Goal: Obtain resource: Download file/media

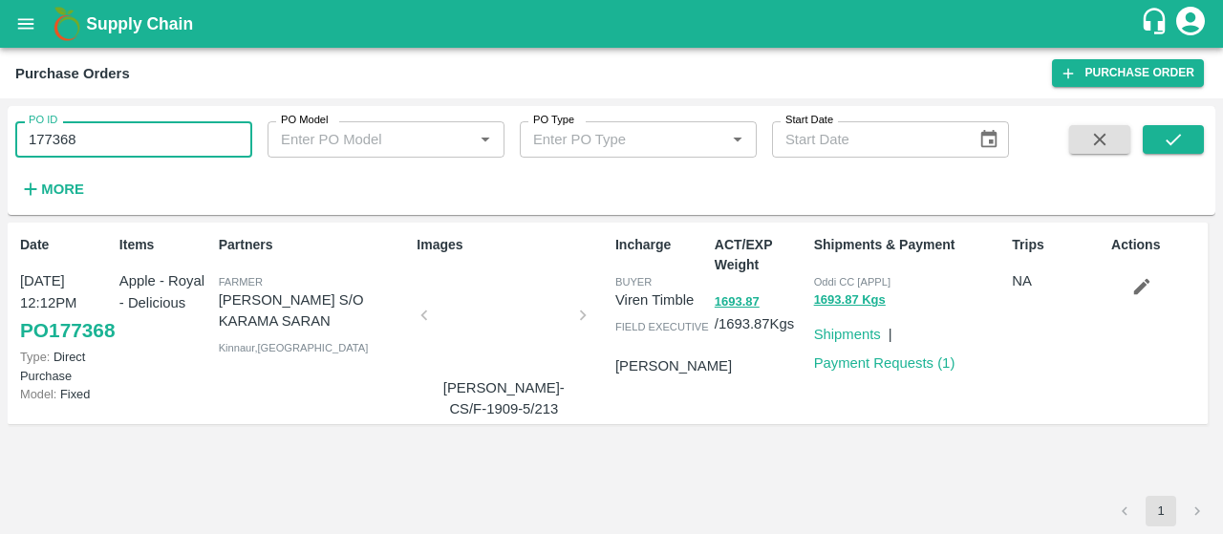
drag, startPoint x: 243, startPoint y: 144, endPoint x: 0, endPoint y: 149, distance: 242.8
click at [0, 149] on div "PO ID 177368 PO ID PO Model PO Model   * PO Type PO Type   * Start Date Start D…" at bounding box center [611, 316] width 1223 height 436
paste input "text"
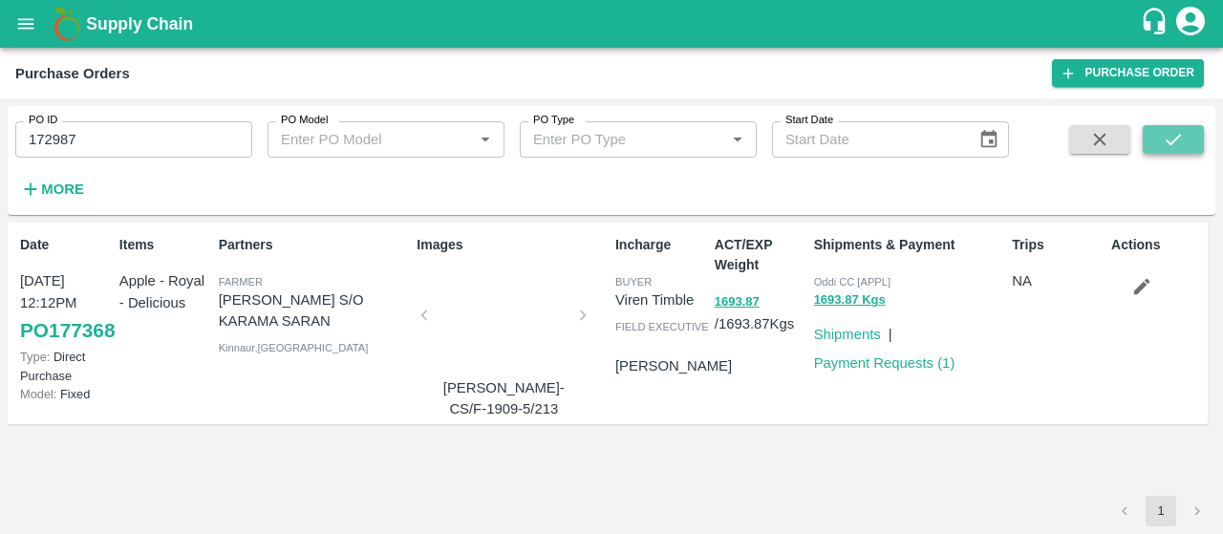
click at [1169, 139] on icon "submit" at bounding box center [1173, 139] width 21 height 21
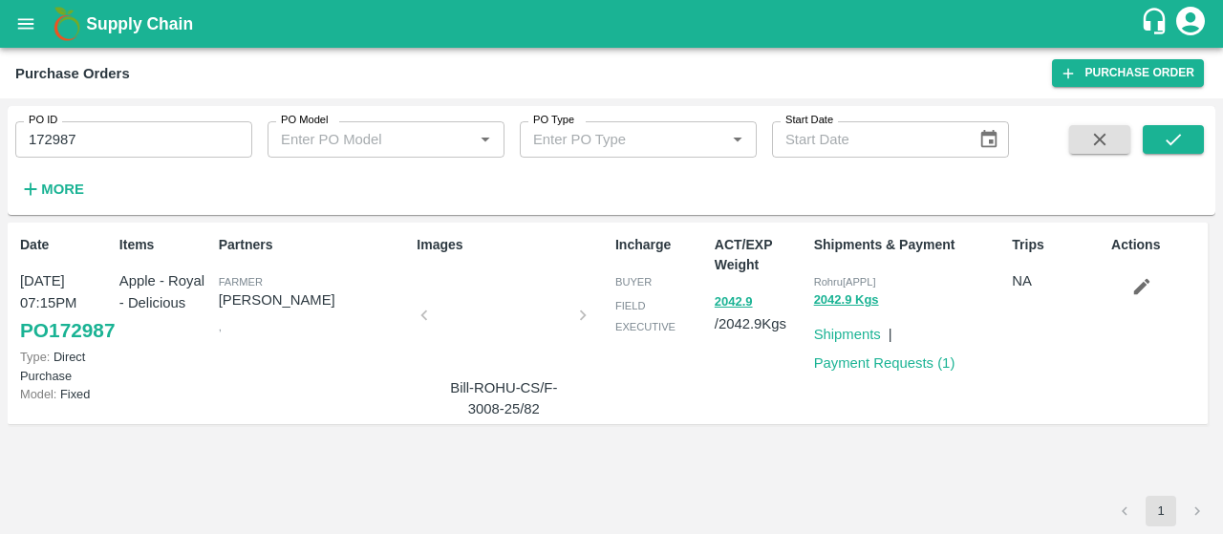
drag, startPoint x: 155, startPoint y: 127, endPoint x: 0, endPoint y: 91, distance: 159.0
click at [0, 91] on main "Purchase Orders Purchase Order PO ID 172987 PO ID PO Model PO Model   * PO Type…" at bounding box center [611, 291] width 1223 height 487
paste input "text"
click at [1176, 152] on button "submit" at bounding box center [1173, 139] width 61 height 29
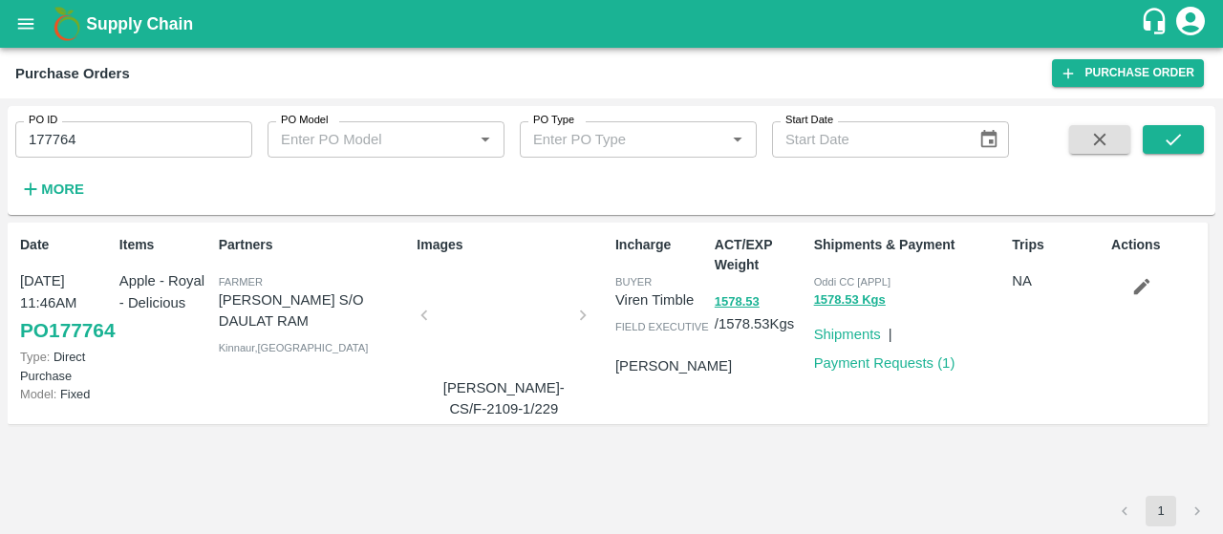
drag, startPoint x: 216, startPoint y: 150, endPoint x: 0, endPoint y: 142, distance: 216.1
click at [0, 142] on div "PO ID 177764 PO ID PO Model PO Model   * PO Type PO Type   * Start Date Start D…" at bounding box center [611, 316] width 1223 height 436
paste input "text"
click at [1168, 141] on icon "submit" at bounding box center [1173, 139] width 15 height 11
drag, startPoint x: 185, startPoint y: 120, endPoint x: 4, endPoint y: 151, distance: 184.2
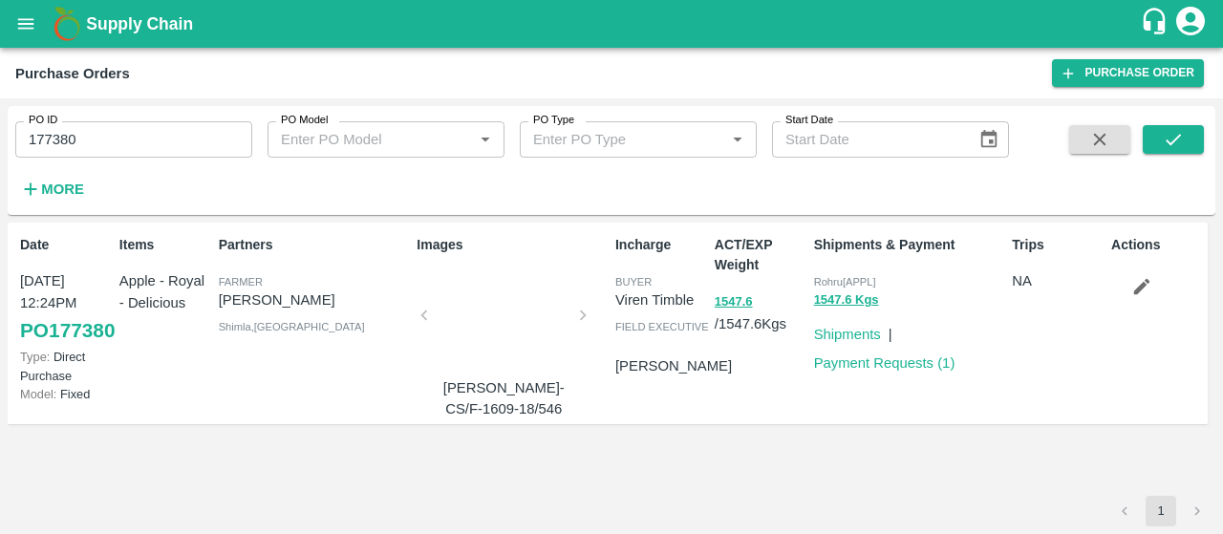
click at [4, 151] on div "PO ID 177380 PO ID PO Model PO Model   * PO Type PO Type   * Start Date Start D…" at bounding box center [611, 316] width 1223 height 436
drag, startPoint x: 96, startPoint y: 133, endPoint x: 0, endPoint y: 131, distance: 95.6
click at [0, 131] on div "PO ID 177380 PO ID PO Model PO Model   * PO Type PO Type   * Start Date Start D…" at bounding box center [611, 316] width 1223 height 436
paste input "text"
click at [1166, 147] on icon "submit" at bounding box center [1173, 139] width 21 height 21
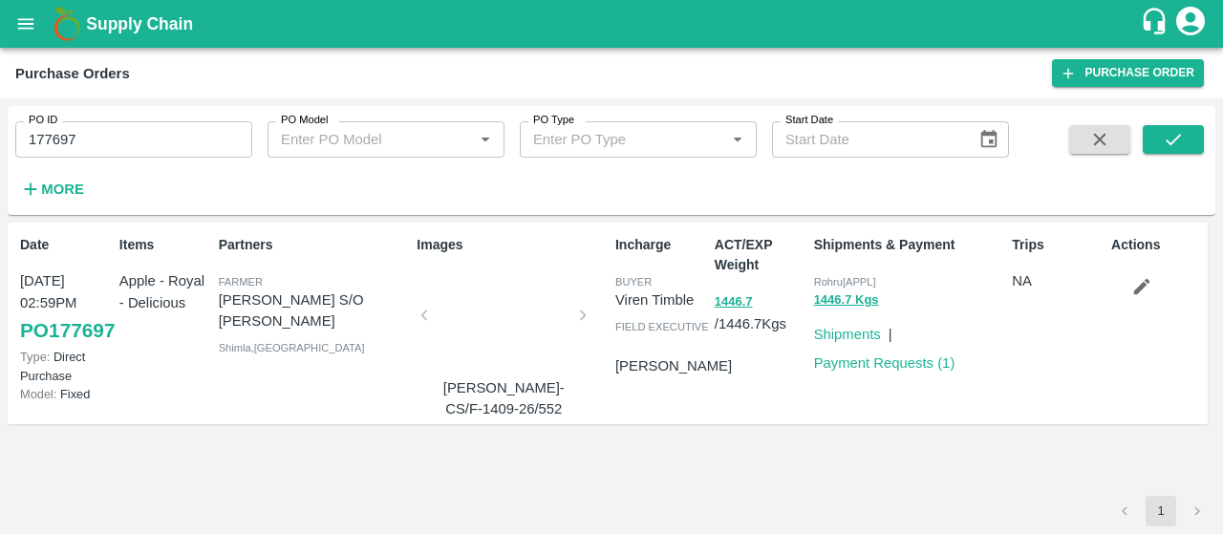
click at [4, 162] on div "PO ID 177697 PO ID PO Model PO Model   * PO Type PO Type   * Start Date Start D…" at bounding box center [611, 316] width 1223 height 436
drag, startPoint x: 113, startPoint y: 141, endPoint x: 0, endPoint y: 142, distance: 112.8
click at [0, 142] on div "PO ID 177697 PO ID PO Model PO Model   * PO Type PO Type   * Start Date Start D…" at bounding box center [611, 316] width 1223 height 436
paste input "text"
click at [1191, 139] on button "submit" at bounding box center [1173, 139] width 61 height 29
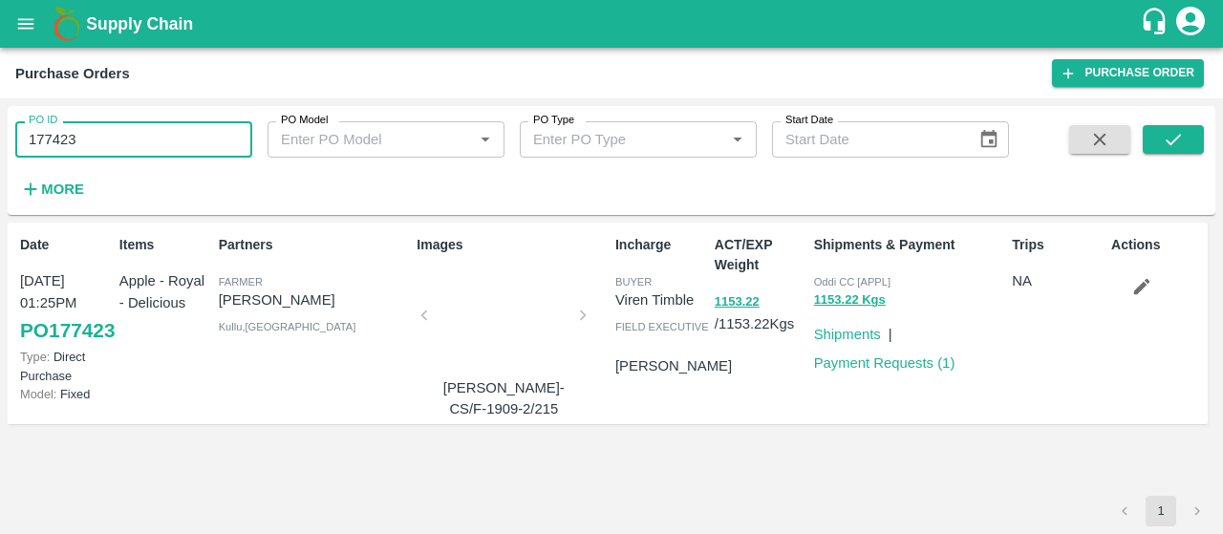
drag, startPoint x: 94, startPoint y: 134, endPoint x: 0, endPoint y: 123, distance: 94.3
click at [0, 123] on div "PO ID 177423 PO ID PO Model PO Model   * PO Type PO Type   * Start Date Start D…" at bounding box center [611, 316] width 1223 height 436
paste input "text"
click at [1178, 148] on icon "submit" at bounding box center [1173, 139] width 21 height 21
drag, startPoint x: 199, startPoint y: 136, endPoint x: 0, endPoint y: 117, distance: 199.7
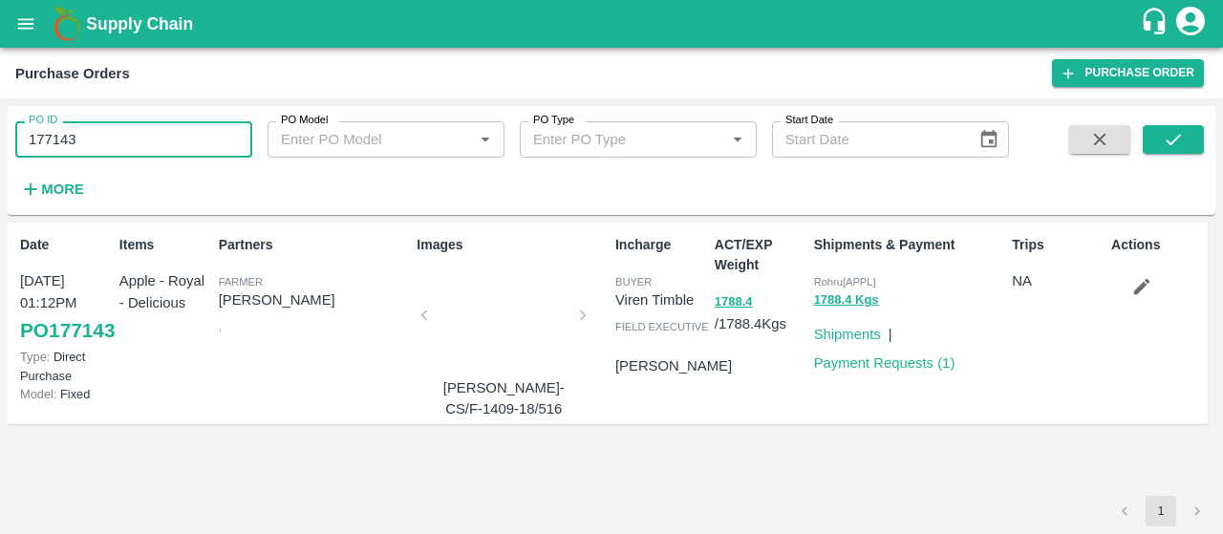
click at [0, 117] on div "PO ID 177143 PO ID PO Model PO Model   * PO Type PO Type   * Start Date Start D…" at bounding box center [611, 316] width 1223 height 436
paste input "text"
click at [1186, 137] on button "submit" at bounding box center [1173, 139] width 61 height 29
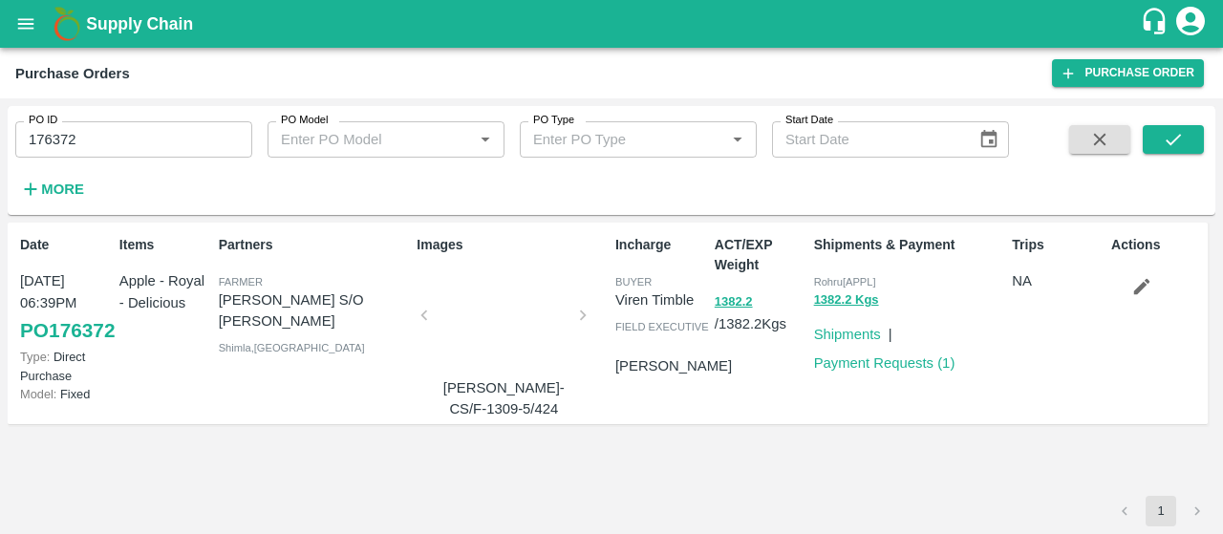
drag, startPoint x: 178, startPoint y: 139, endPoint x: 0, endPoint y: 97, distance: 182.5
click at [0, 97] on main "Purchase Orders Purchase Order PO ID 176372 PO ID PO Model PO Model   * PO Type…" at bounding box center [611, 291] width 1223 height 487
paste input "text"
click at [1179, 138] on icon "submit" at bounding box center [1173, 139] width 21 height 21
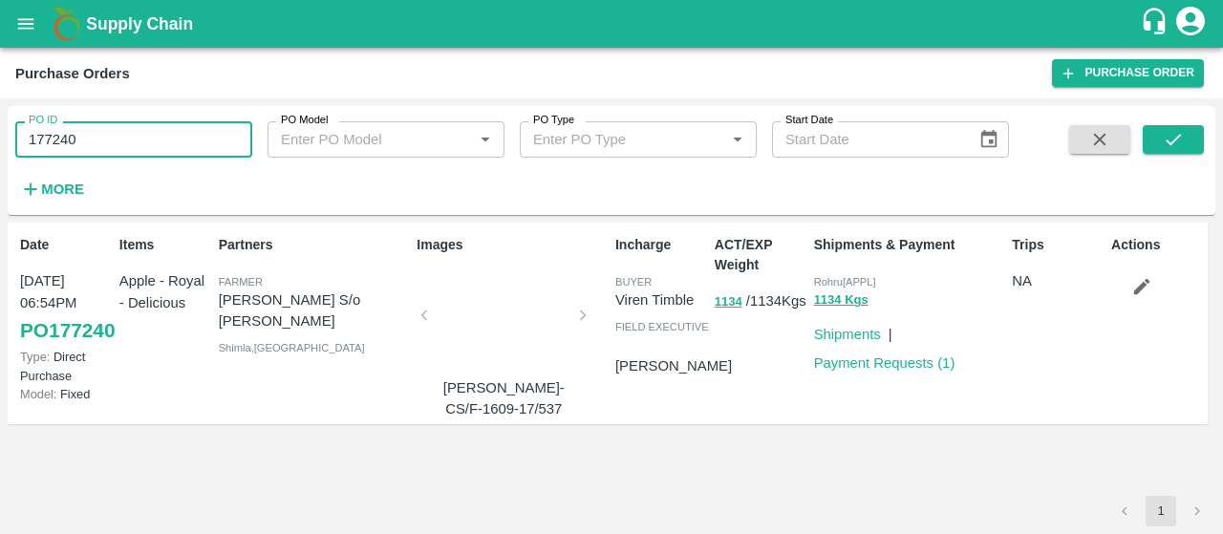
drag, startPoint x: 180, startPoint y: 138, endPoint x: 0, endPoint y: 122, distance: 180.3
click at [0, 122] on div "PO ID 177240 PO ID PO Model PO Model   * PO Type PO Type   * Start Date Start D…" at bounding box center [611, 316] width 1223 height 436
paste input "text"
click at [1174, 132] on icon "submit" at bounding box center [1173, 139] width 21 height 21
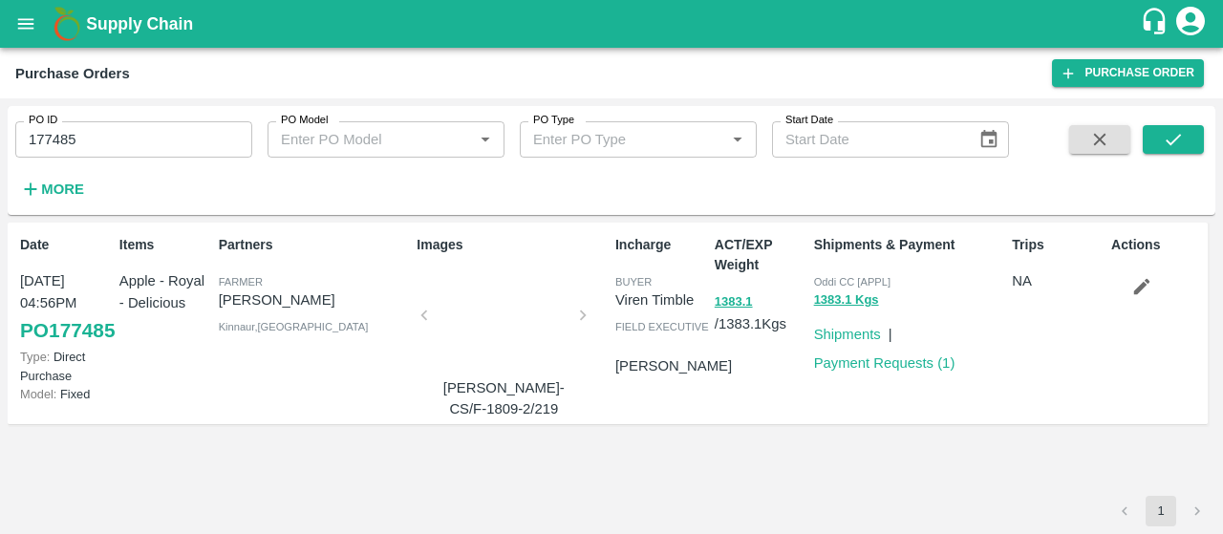
drag, startPoint x: 139, startPoint y: 115, endPoint x: 107, endPoint y: 132, distance: 35.9
click at [107, 131] on div "PO ID 177485 PO ID" at bounding box center [126, 132] width 252 height 52
drag, startPoint x: 108, startPoint y: 133, endPoint x: 0, endPoint y: 120, distance: 108.7
click at [0, 120] on div "PO ID 177485 PO ID PO Model PO Model   * PO Type PO Type   * Start Date Start D…" at bounding box center [611, 316] width 1223 height 436
paste input "text"
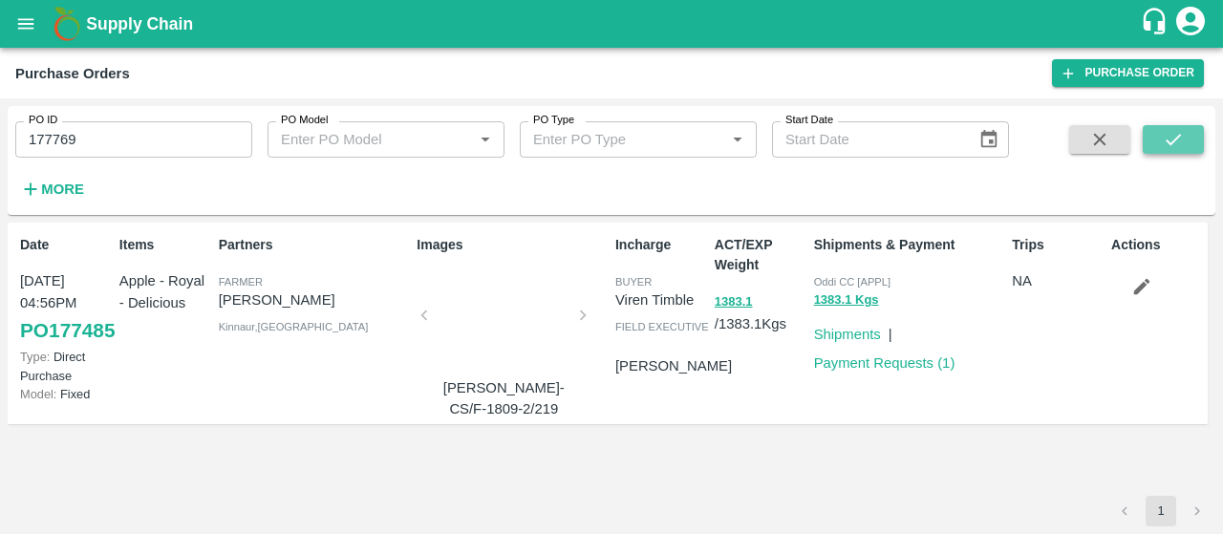
click at [1174, 137] on icon "submit" at bounding box center [1173, 139] width 21 height 21
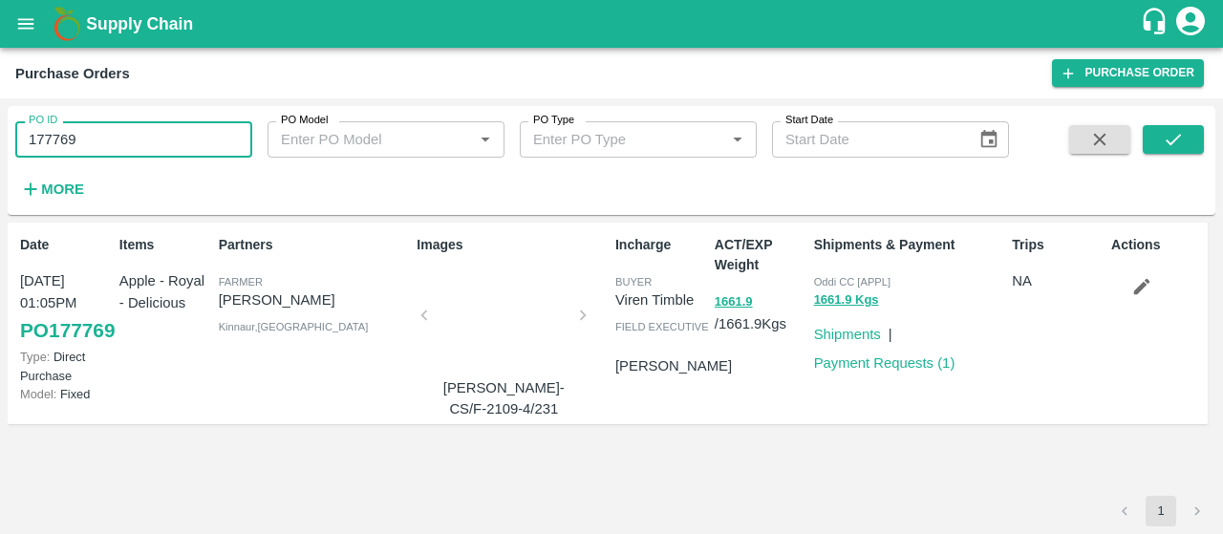
drag, startPoint x: 161, startPoint y: 141, endPoint x: 0, endPoint y: 97, distance: 166.2
click at [0, 97] on main "Purchase Orders Purchase Order PO ID 177769 PO ID PO Model PO Model   * PO Type…" at bounding box center [611, 291] width 1223 height 487
paste input "text"
click at [1187, 142] on button "submit" at bounding box center [1173, 139] width 61 height 29
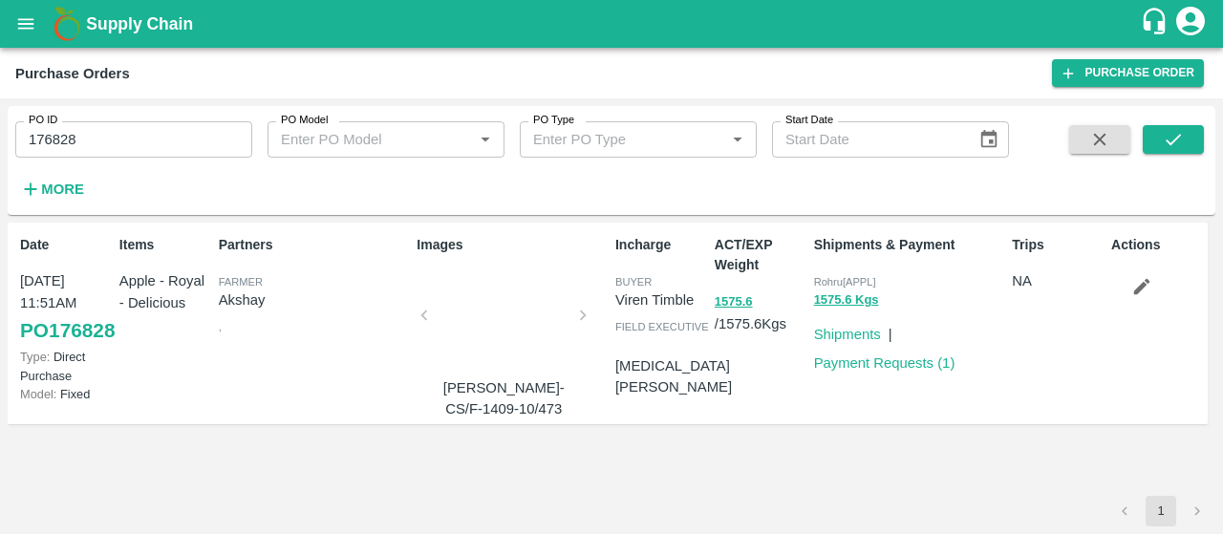
drag, startPoint x: 37, startPoint y: 127, endPoint x: 0, endPoint y: 147, distance: 42.3
click at [0, 147] on div "PO ID 176828 PO ID PO Model PO Model   * PO Type PO Type   * Start Date Start D…" at bounding box center [611, 316] width 1223 height 436
paste input "text"
type input "177208"
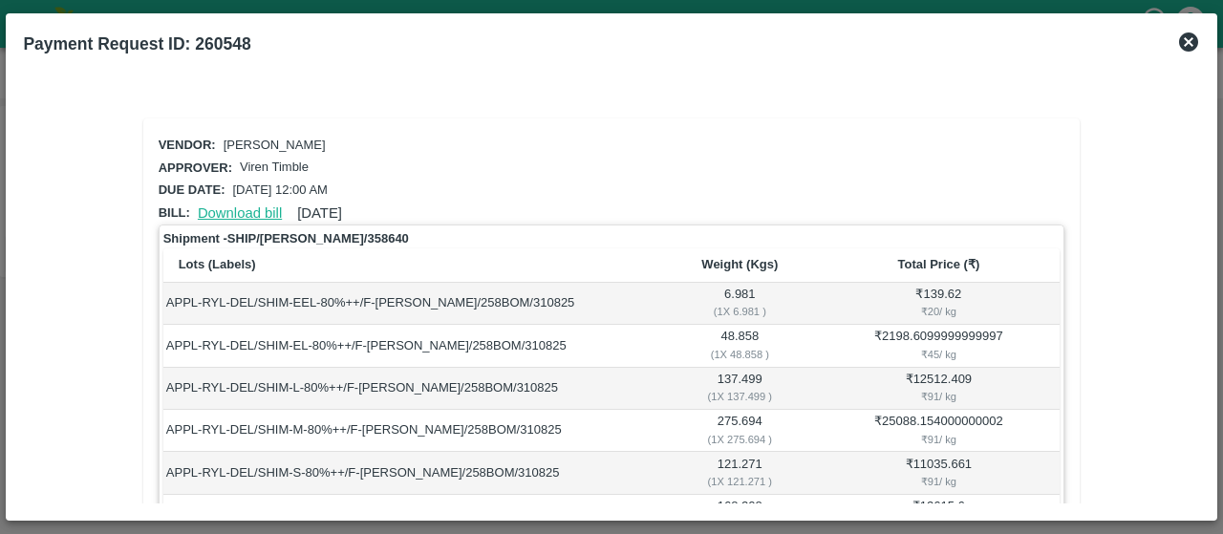
click at [261, 217] on link "Download bill" at bounding box center [240, 212] width 84 height 15
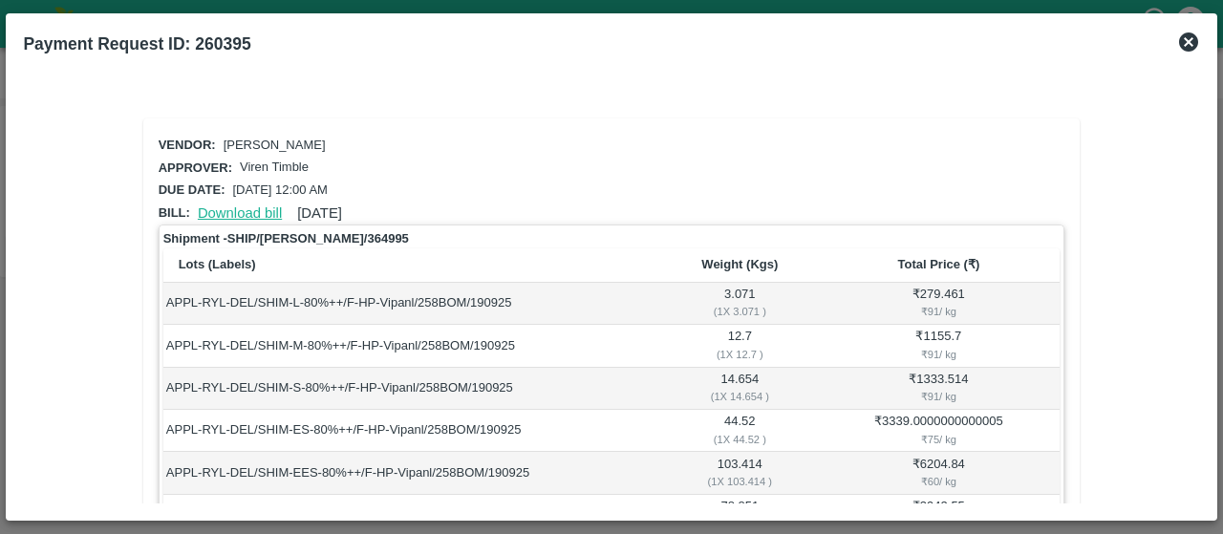
click at [245, 209] on link "Download bill" at bounding box center [240, 212] width 84 height 15
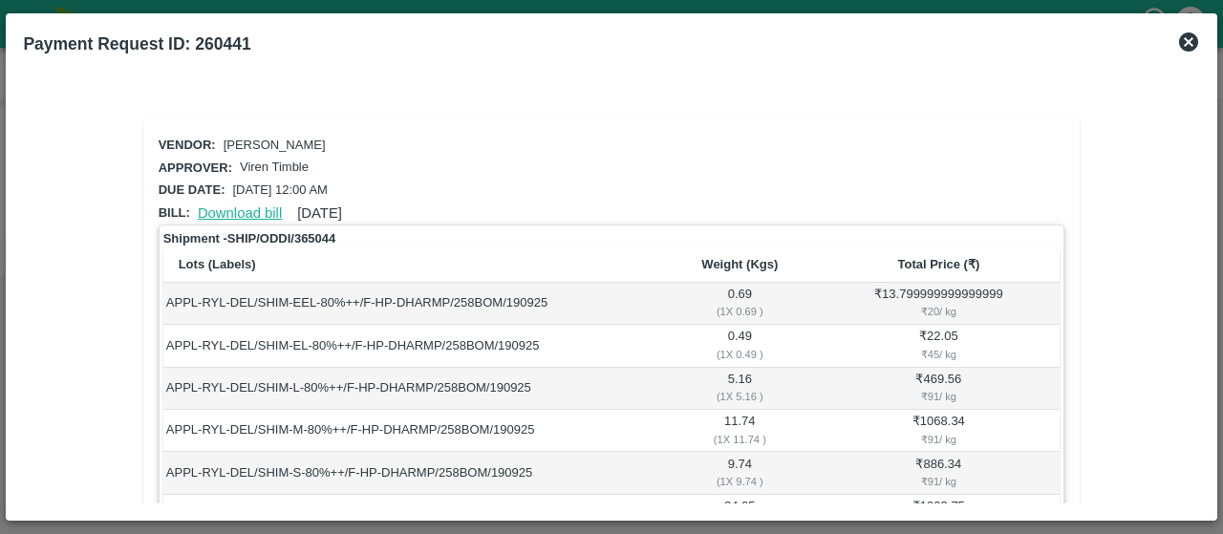
click at [256, 211] on link "Download bill" at bounding box center [240, 212] width 84 height 15
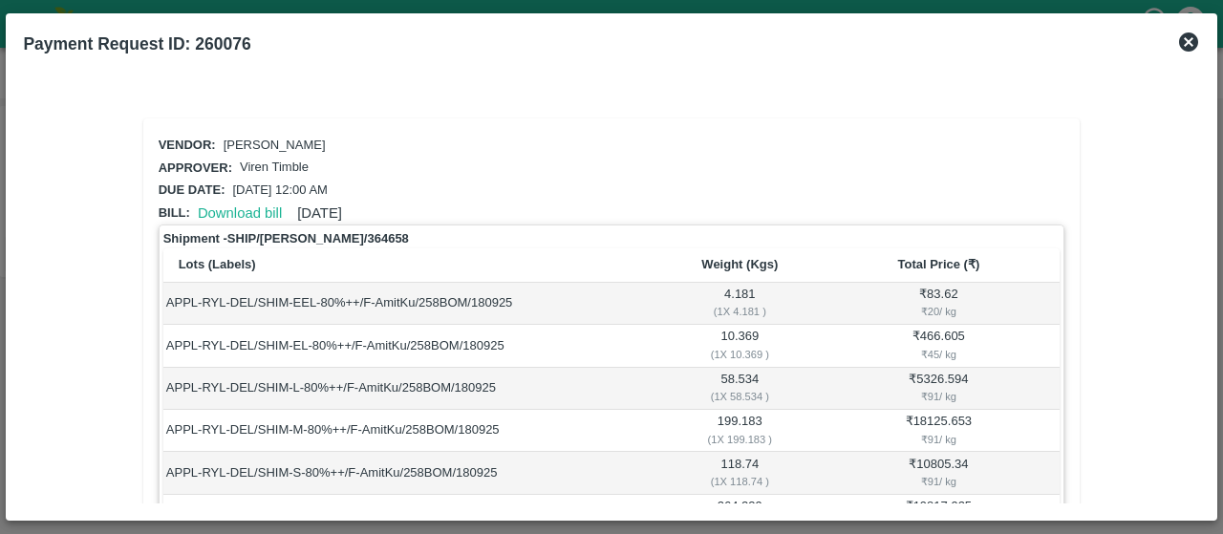
click at [241, 200] on div "Download bill [DATE]" at bounding box center [266, 209] width 152 height 29
click at [241, 205] on link "Download bill" at bounding box center [240, 212] width 84 height 15
click at [269, 216] on link "Download bill" at bounding box center [240, 212] width 84 height 15
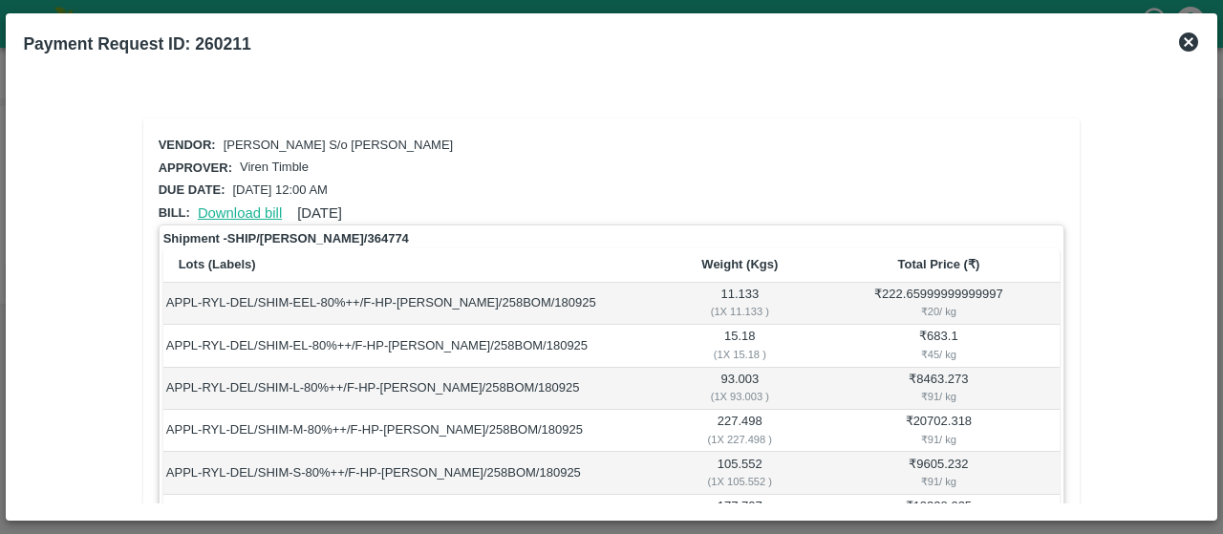
click at [256, 205] on link "Download bill" at bounding box center [240, 212] width 84 height 15
click at [249, 213] on link "Download bill" at bounding box center [240, 212] width 84 height 15
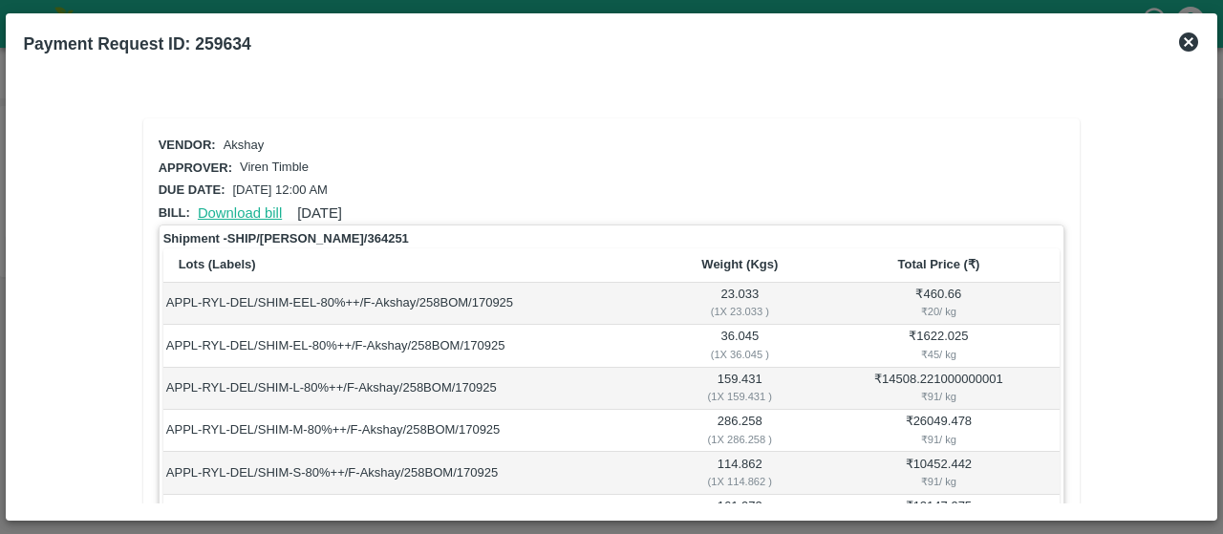
click at [243, 207] on link "Download bill" at bounding box center [240, 212] width 84 height 15
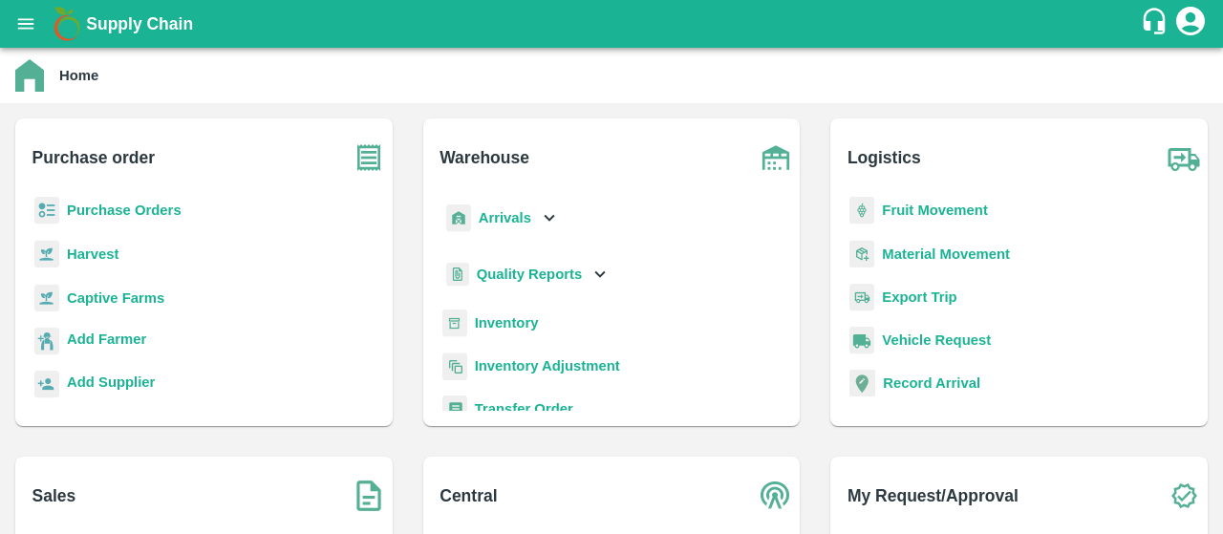
click at [168, 204] on b "Purchase Orders" at bounding box center [124, 210] width 115 height 15
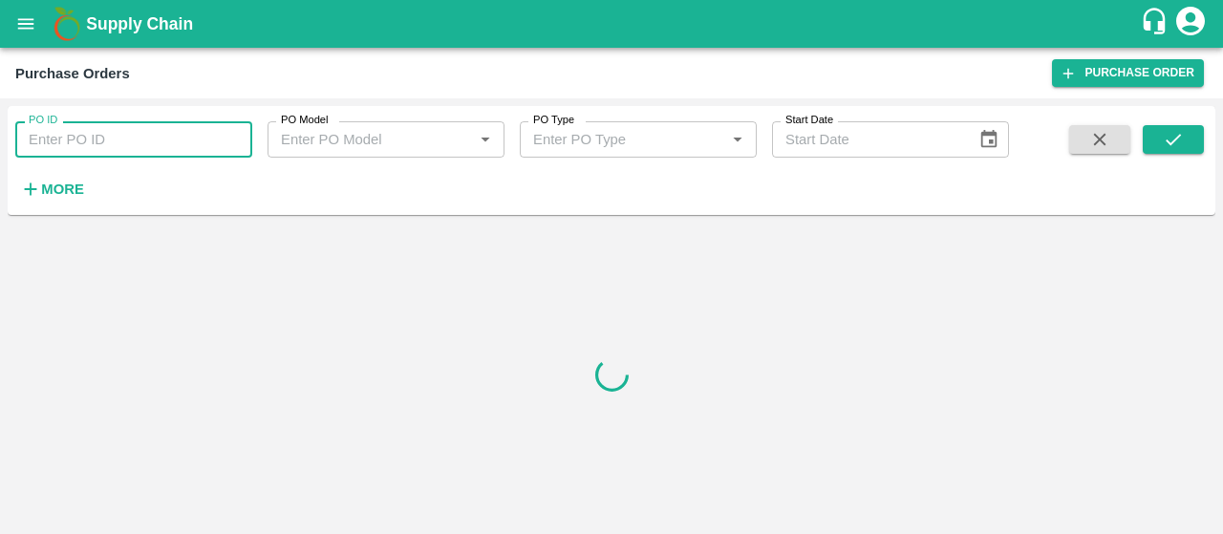
click at [167, 135] on input "PO ID" at bounding box center [133, 139] width 237 height 36
paste input "176895"
type input "176895"
click at [1149, 135] on button "submit" at bounding box center [1173, 139] width 61 height 29
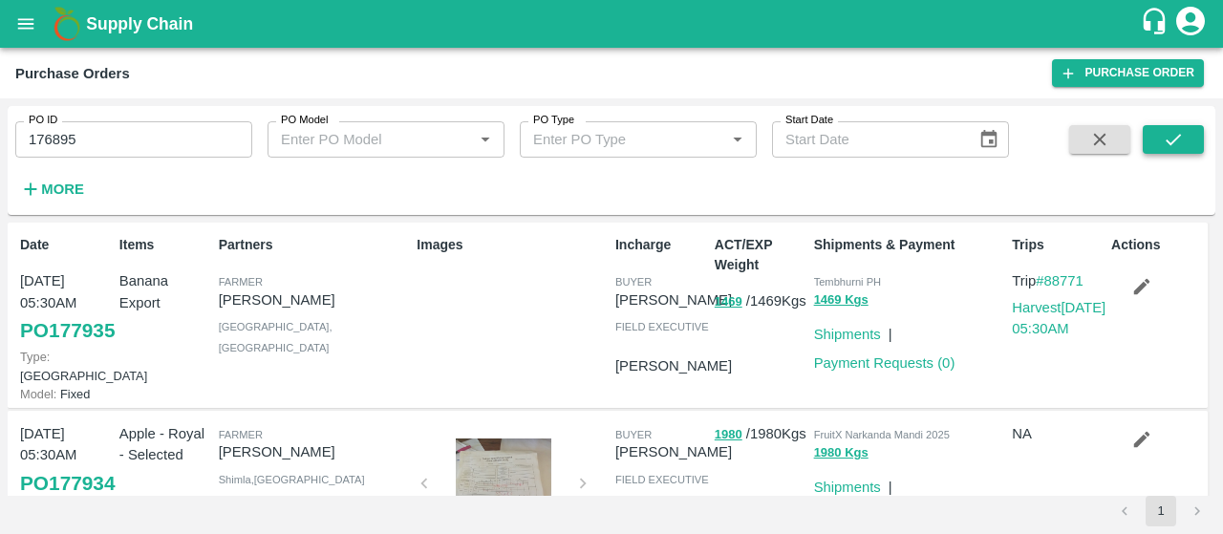
click at [1175, 129] on icon "submit" at bounding box center [1173, 139] width 21 height 21
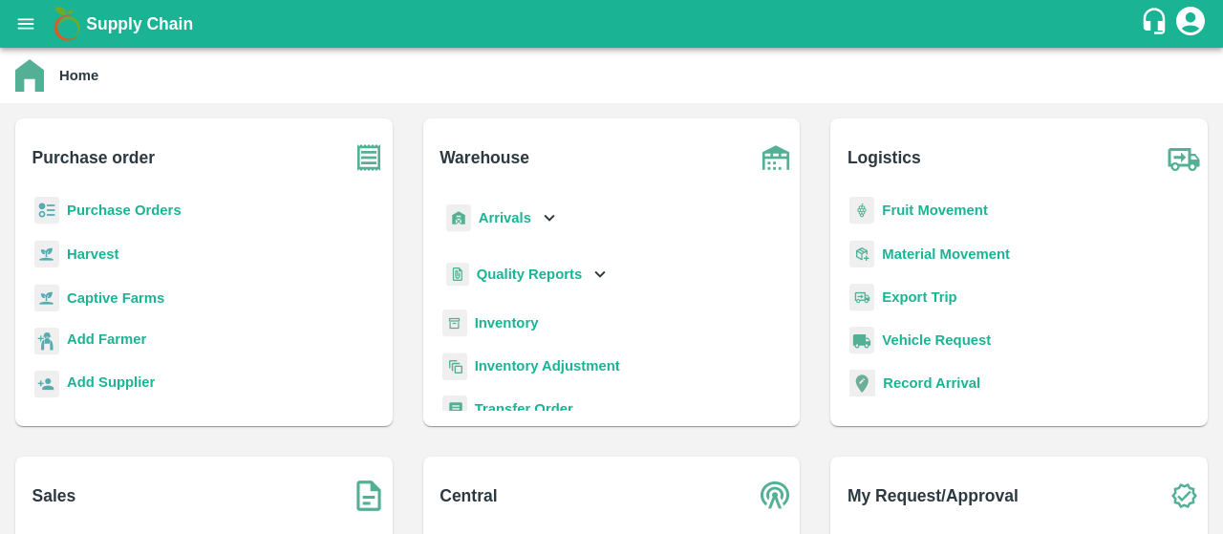
click at [171, 211] on b "Purchase Orders" at bounding box center [124, 210] width 115 height 15
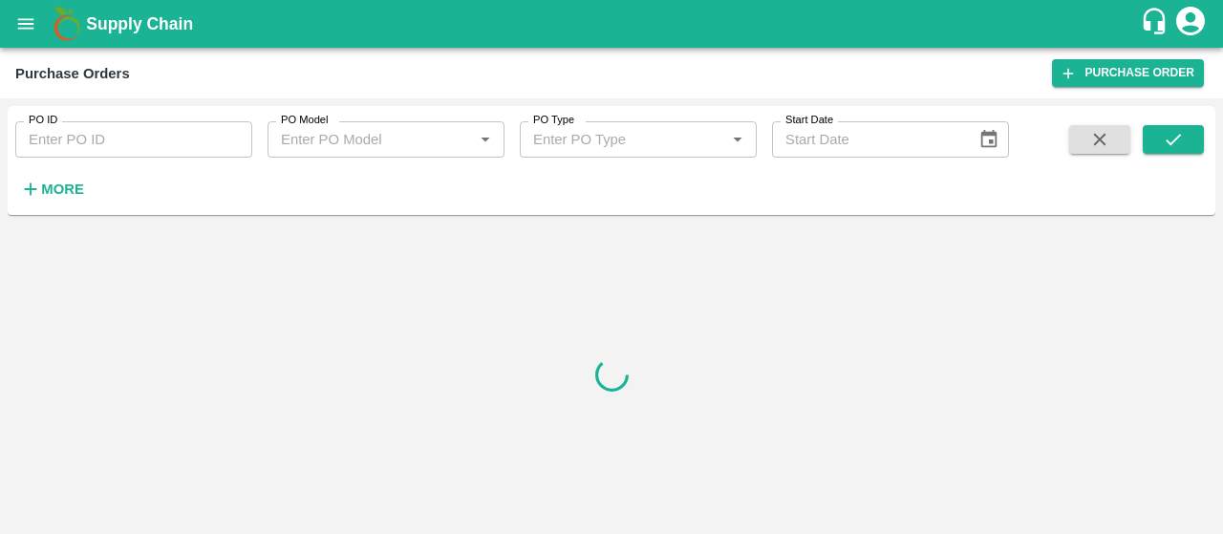
click at [76, 150] on input "PO ID" at bounding box center [133, 139] width 237 height 36
paste input "177208"
type input "177208"
click at [1170, 145] on icon "submit" at bounding box center [1173, 139] width 21 height 21
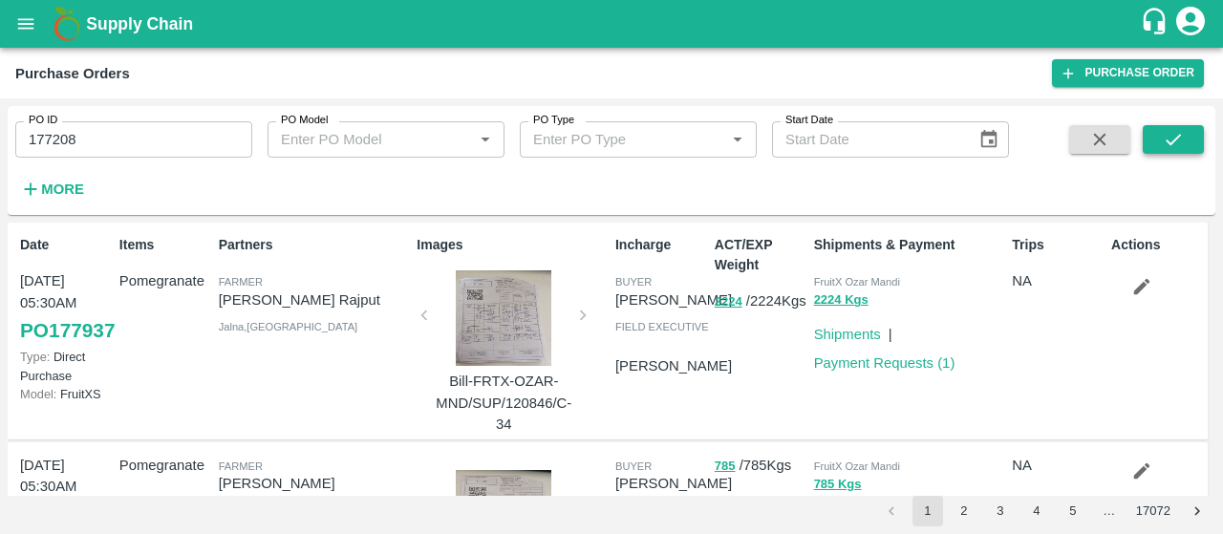
click at [1185, 127] on button "submit" at bounding box center [1173, 139] width 61 height 29
click at [1191, 30] on icon "account of current user" at bounding box center [1191, 21] width 34 height 34
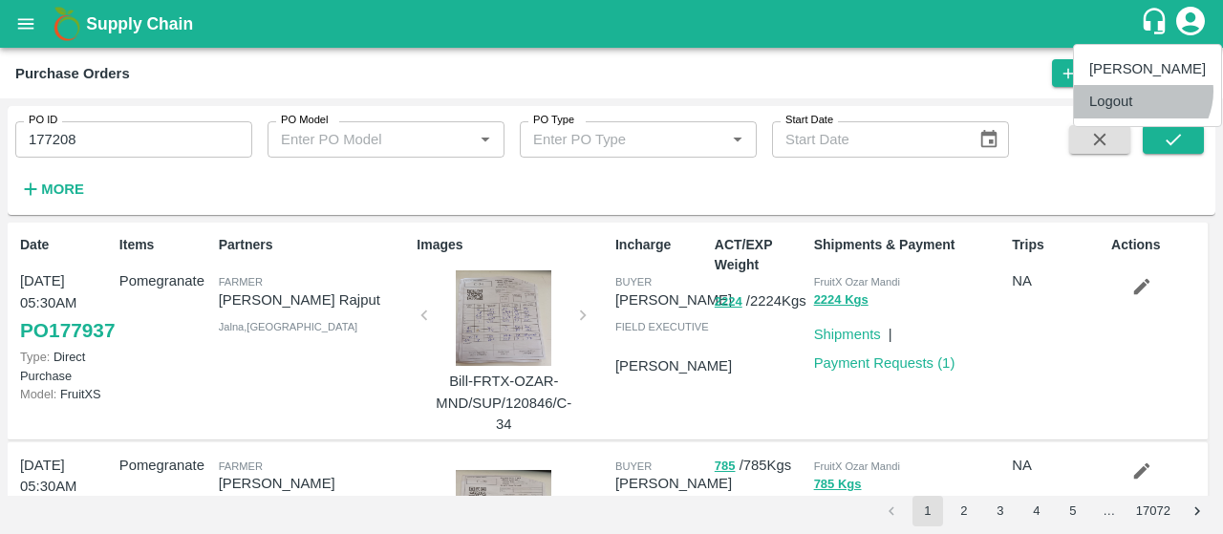
click at [1139, 91] on li "Logout" at bounding box center [1147, 101] width 147 height 32
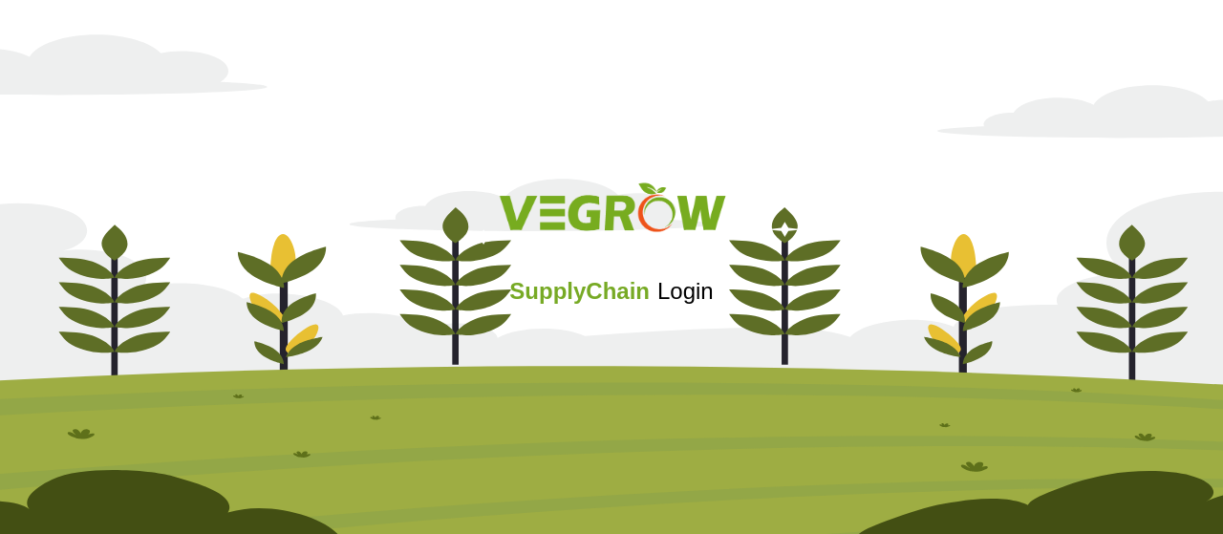
click at [768, 279] on div "SupplyChain Login" at bounding box center [611, 267] width 1223 height 228
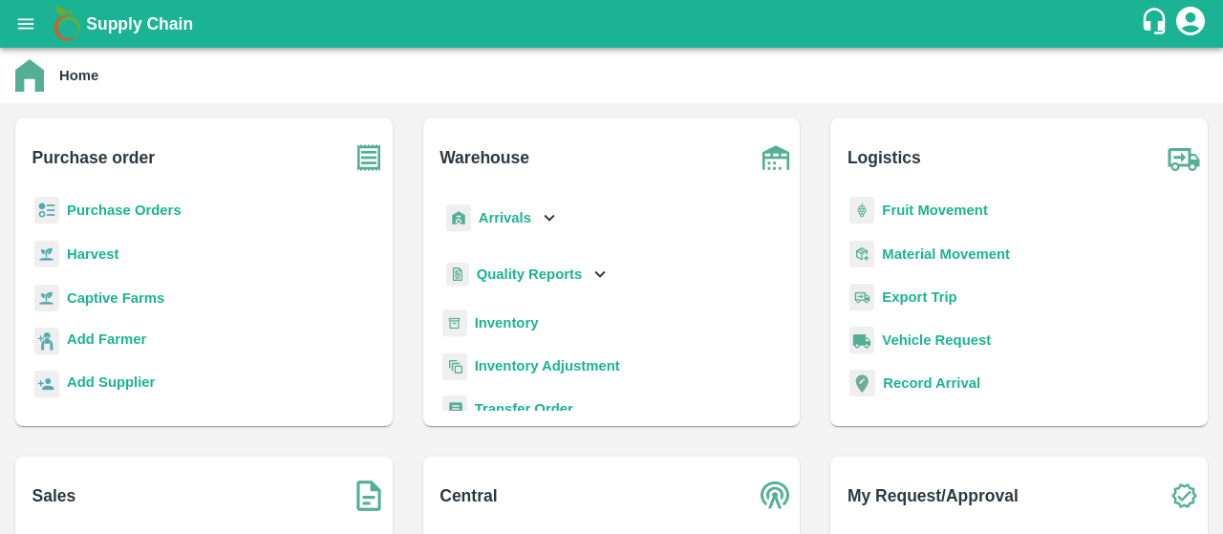
click at [108, 205] on b "Purchase Orders" at bounding box center [124, 210] width 115 height 15
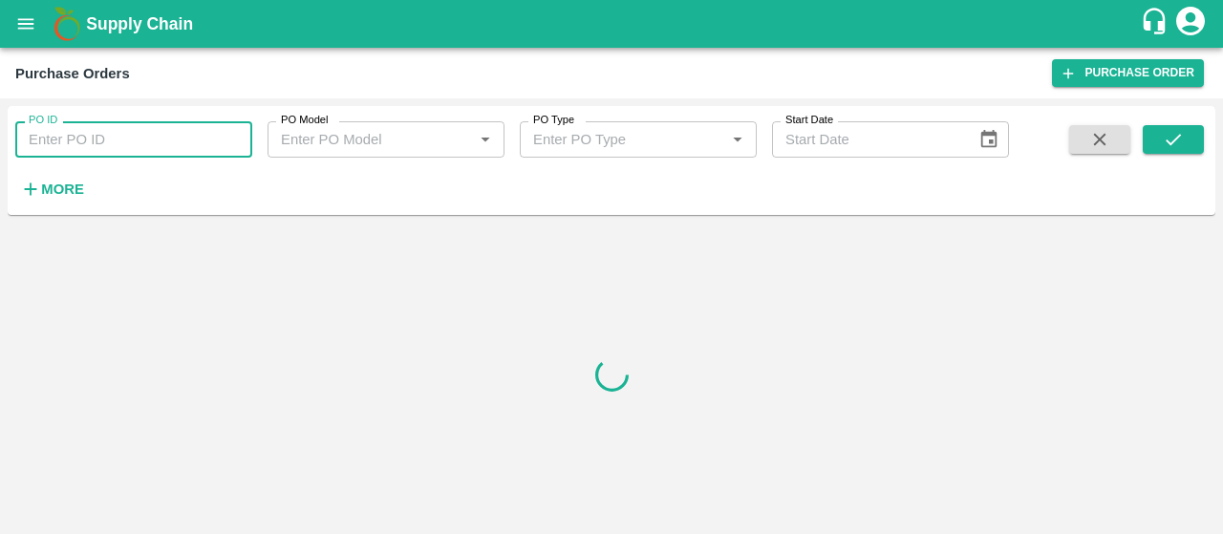
click at [138, 154] on input "PO ID" at bounding box center [133, 139] width 237 height 36
paste input "177517"
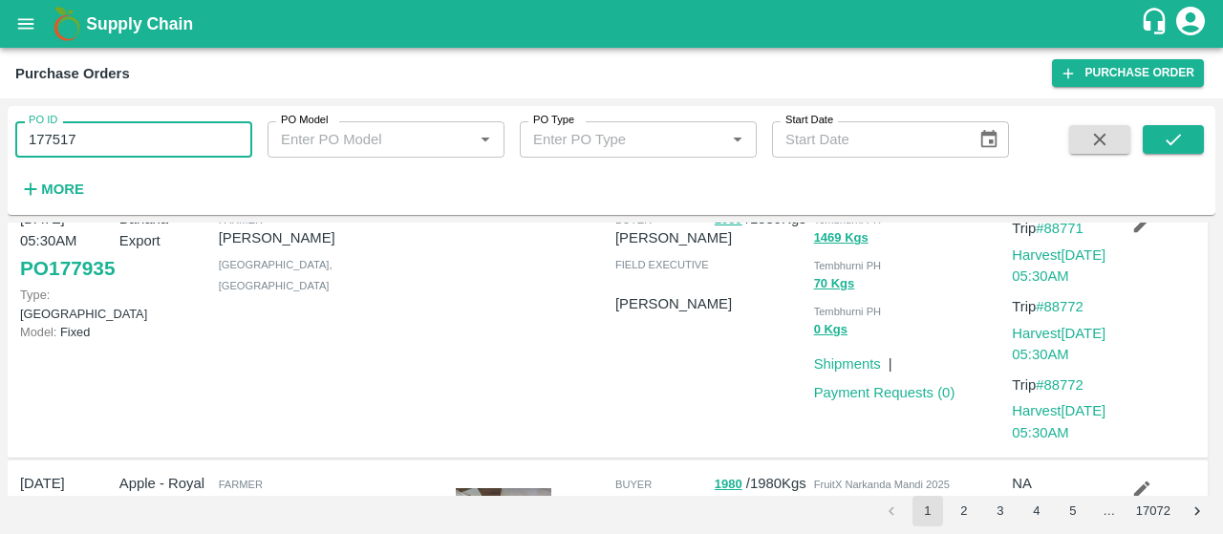
scroll to position [649, 0]
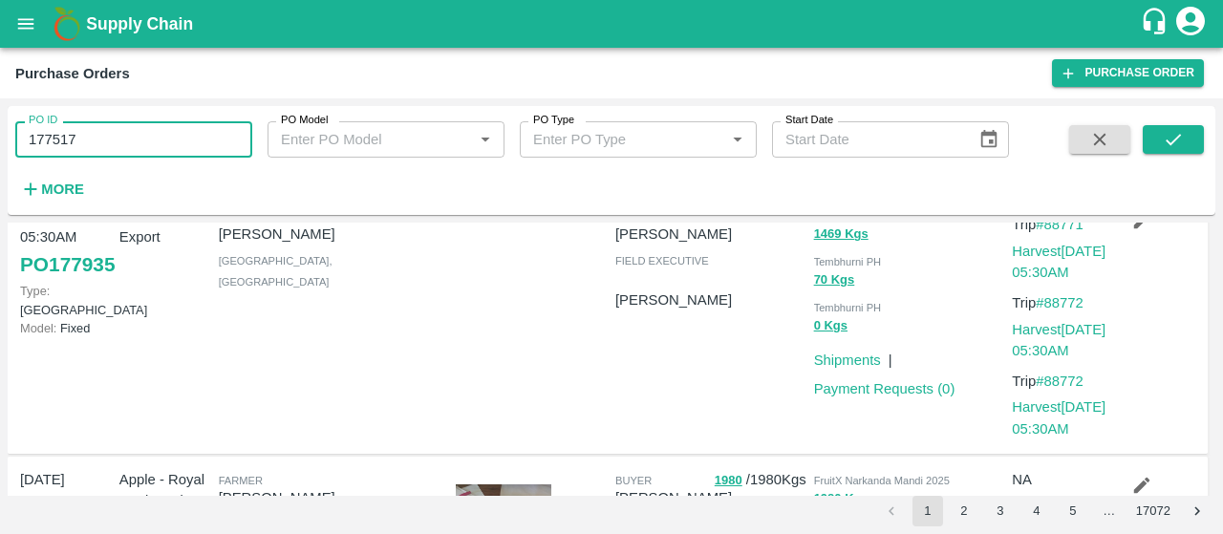
drag, startPoint x: 114, startPoint y: 146, endPoint x: 76, endPoint y: 148, distance: 37.3
click at [76, 148] on input "177517" at bounding box center [133, 139] width 237 height 36
drag, startPoint x: 142, startPoint y: 144, endPoint x: 0, endPoint y: 122, distance: 144.1
click at [0, 122] on div "PO ID 177517 PO ID PO Model PO Model   * PO Type PO Type   * Start Date Start D…" at bounding box center [611, 316] width 1223 height 436
paste input "text"
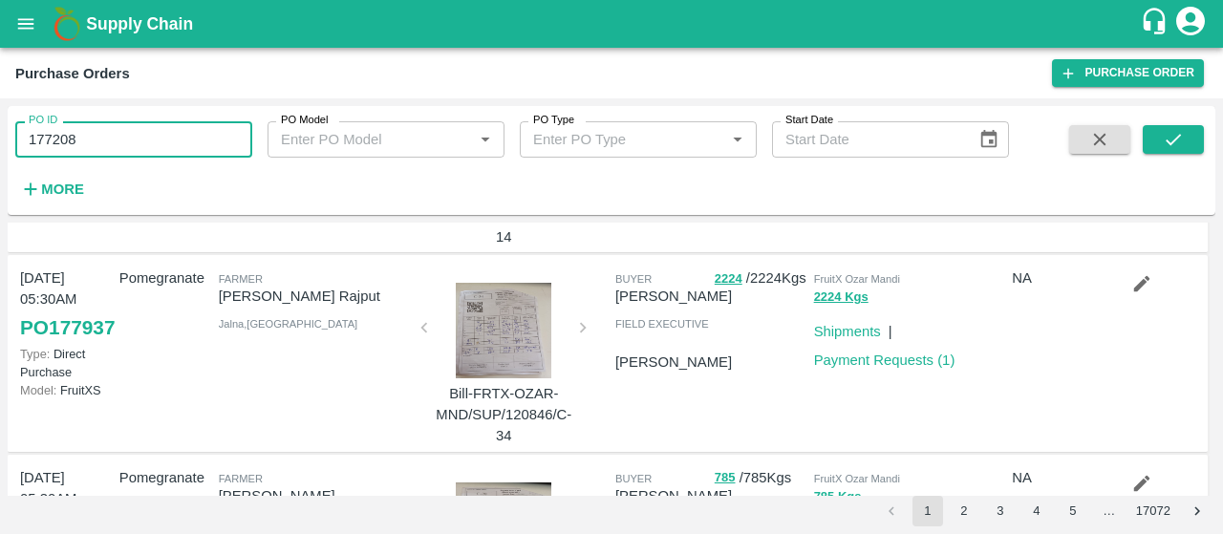
scroll to position [0, 0]
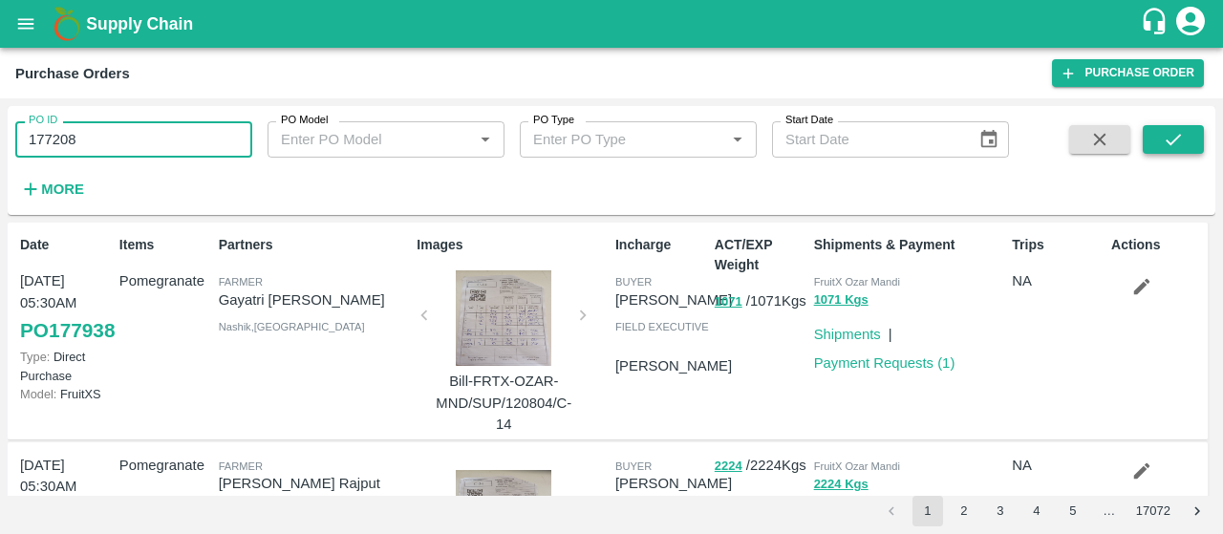
type input "177208"
click at [1173, 131] on icon "submit" at bounding box center [1173, 139] width 21 height 21
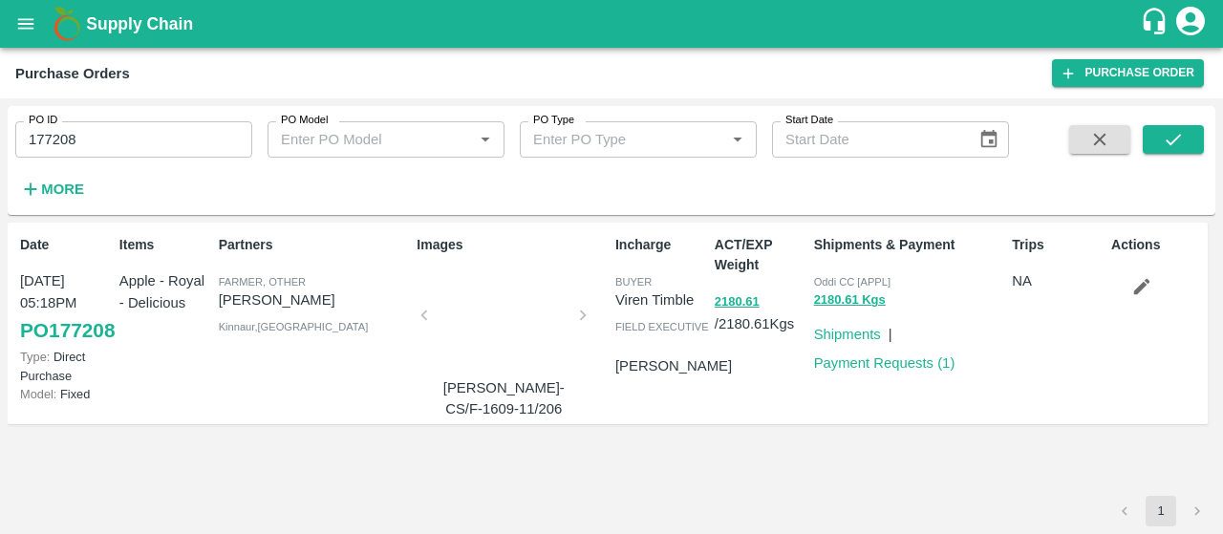
click at [159, 118] on div "PO ID 177208 PO ID" at bounding box center [126, 132] width 252 height 52
drag, startPoint x: 151, startPoint y: 135, endPoint x: 0, endPoint y: 98, distance: 155.3
click at [0, 98] on div "PO ID 177208 PO ID PO Model PO Model   * PO Type PO Type   * Start Date Start D…" at bounding box center [611, 316] width 1223 height 436
paste input "text"
click at [1160, 135] on button "submit" at bounding box center [1173, 139] width 61 height 29
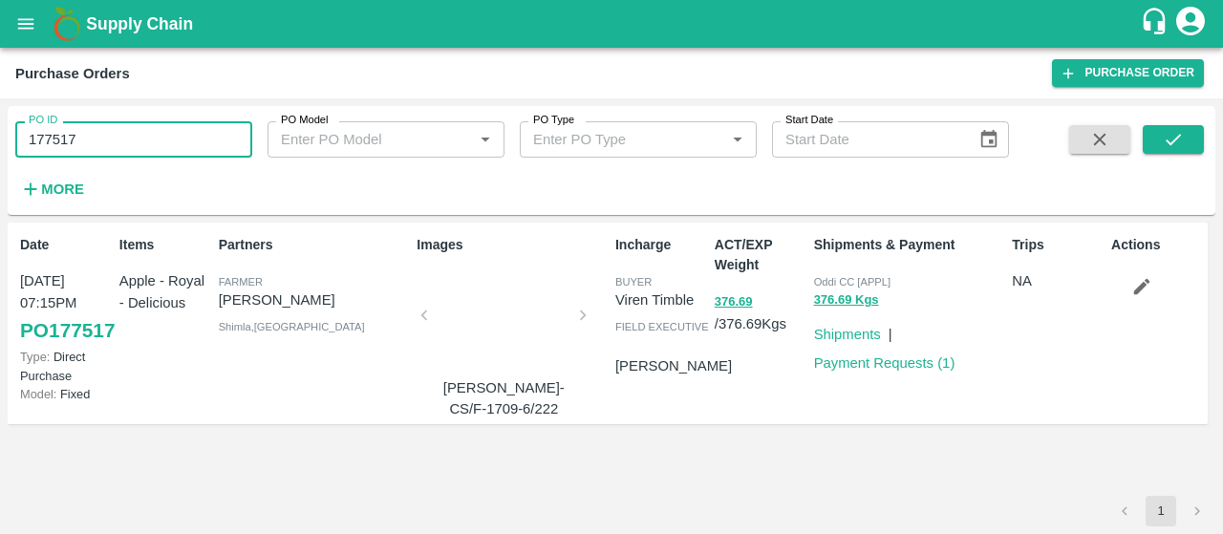
drag, startPoint x: 145, startPoint y: 137, endPoint x: 0, endPoint y: 122, distance: 146.0
click at [0, 122] on div "PO ID 177517 PO ID PO Model PO Model   * PO Type PO Type   * Start Date Start D…" at bounding box center [611, 316] width 1223 height 436
paste input "text"
click at [1173, 141] on icon "submit" at bounding box center [1173, 139] width 21 height 21
drag, startPoint x: 155, startPoint y: 150, endPoint x: 0, endPoint y: 160, distance: 155.1
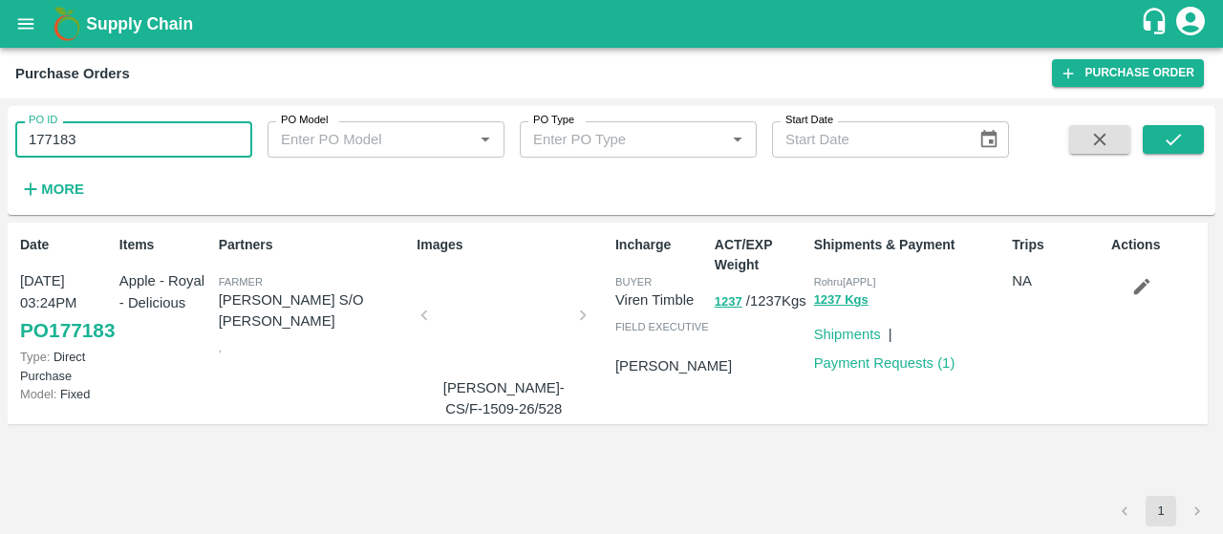
click at [0, 160] on div "PO ID 177183 PO ID PO Model PO Model   * PO Type PO Type   * Start Date Start D…" at bounding box center [611, 316] width 1223 height 436
paste input "text"
click at [1186, 126] on button "submit" at bounding box center [1173, 139] width 61 height 29
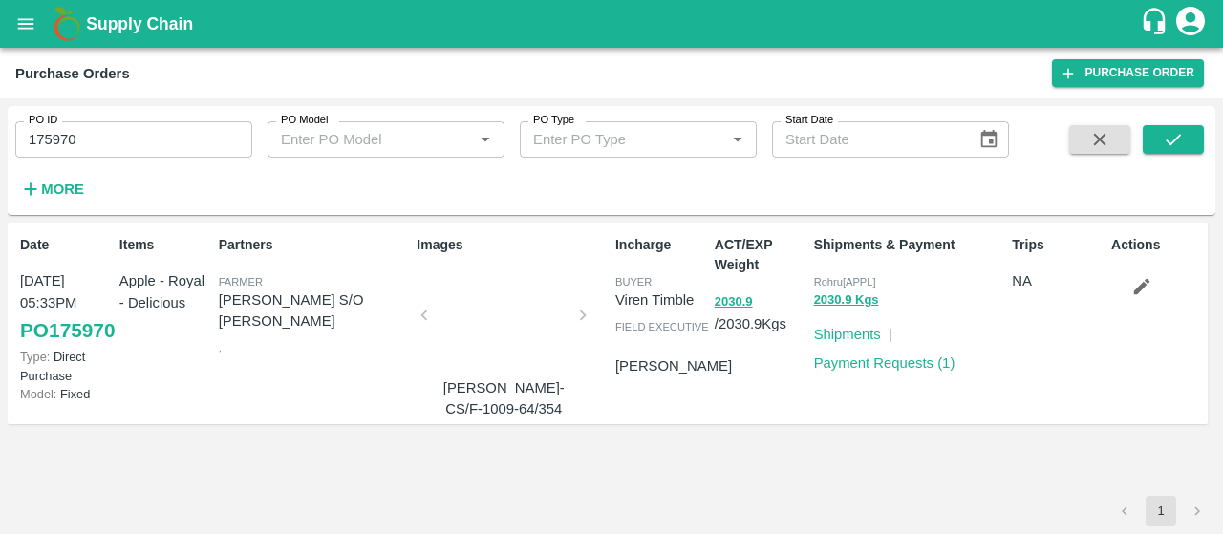
drag, startPoint x: 145, startPoint y: 144, endPoint x: 0, endPoint y: 133, distance: 145.7
click at [0, 133] on div "PO ID 175970 PO ID PO Model PO Model   * PO Type PO Type   * Start Date Start D…" at bounding box center [611, 316] width 1223 height 436
paste input "text"
click at [1172, 128] on button "submit" at bounding box center [1173, 139] width 61 height 29
drag, startPoint x: 182, startPoint y: 127, endPoint x: 0, endPoint y: 98, distance: 183.9
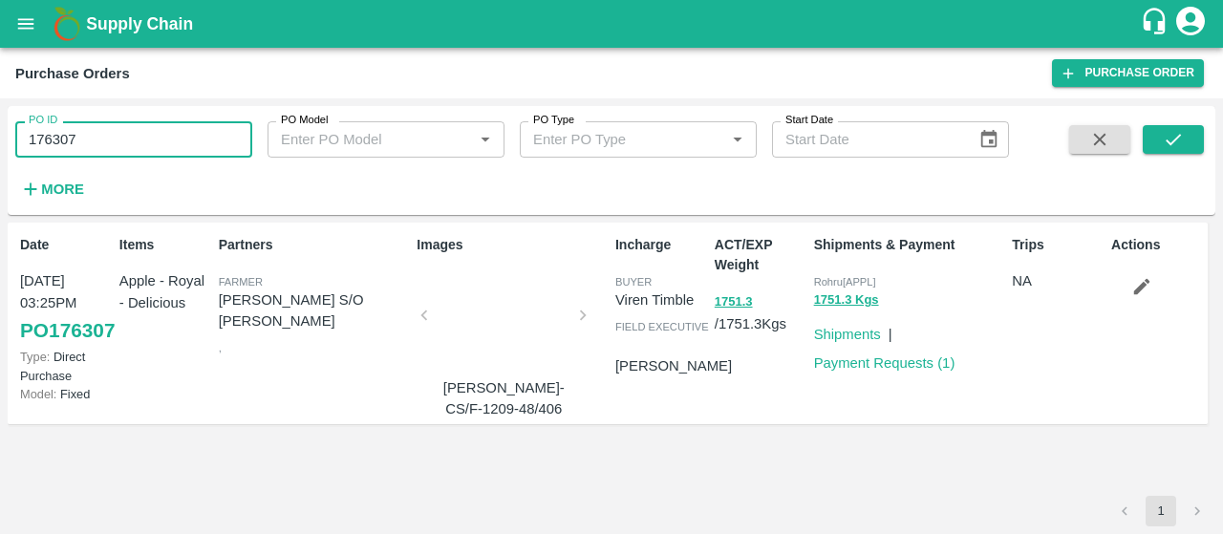
click at [0, 98] on div "PO ID 176307 PO ID PO Model PO Model   * PO Type PO Type   * Start Date Start D…" at bounding box center [611, 316] width 1223 height 436
paste input "text"
click at [1153, 131] on button "submit" at bounding box center [1173, 139] width 61 height 29
drag, startPoint x: 148, startPoint y: 127, endPoint x: 0, endPoint y: 118, distance: 148.5
click at [0, 118] on div "PO ID 176008 PO ID PO Model PO Model   * PO Type PO Type   * Start Date Start D…" at bounding box center [611, 316] width 1223 height 436
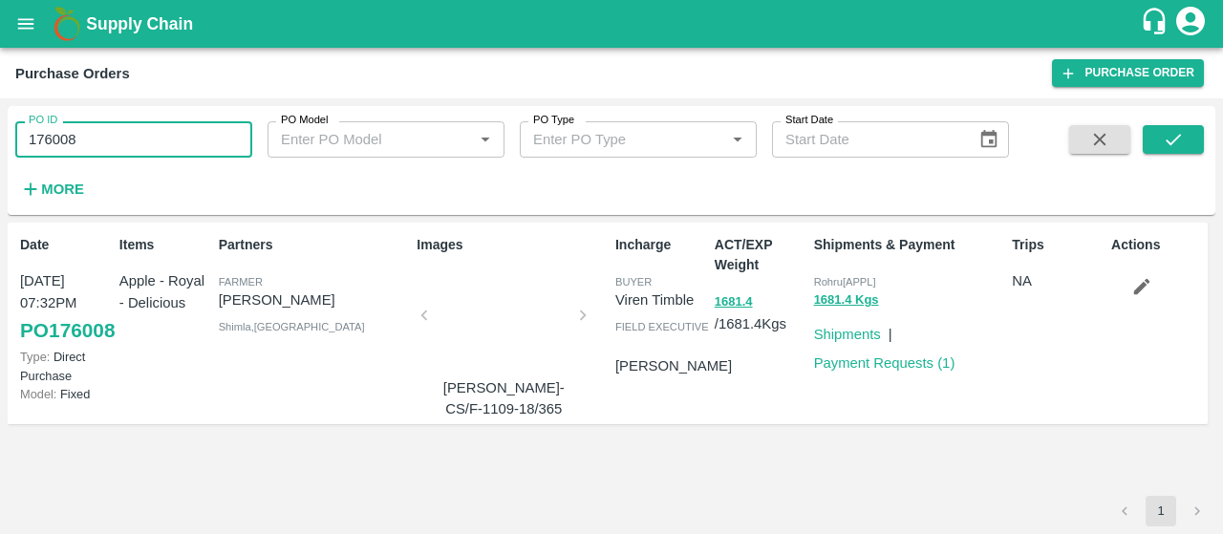
paste input "text"
click at [1157, 150] on button "submit" at bounding box center [1173, 139] width 61 height 29
drag, startPoint x: 91, startPoint y: 141, endPoint x: 0, endPoint y: 122, distance: 92.8
click at [0, 122] on div "PO ID 177260 PO ID PO Model PO Model   * PO Type PO Type   * Start Date Start D…" at bounding box center [611, 316] width 1223 height 436
type input "V"
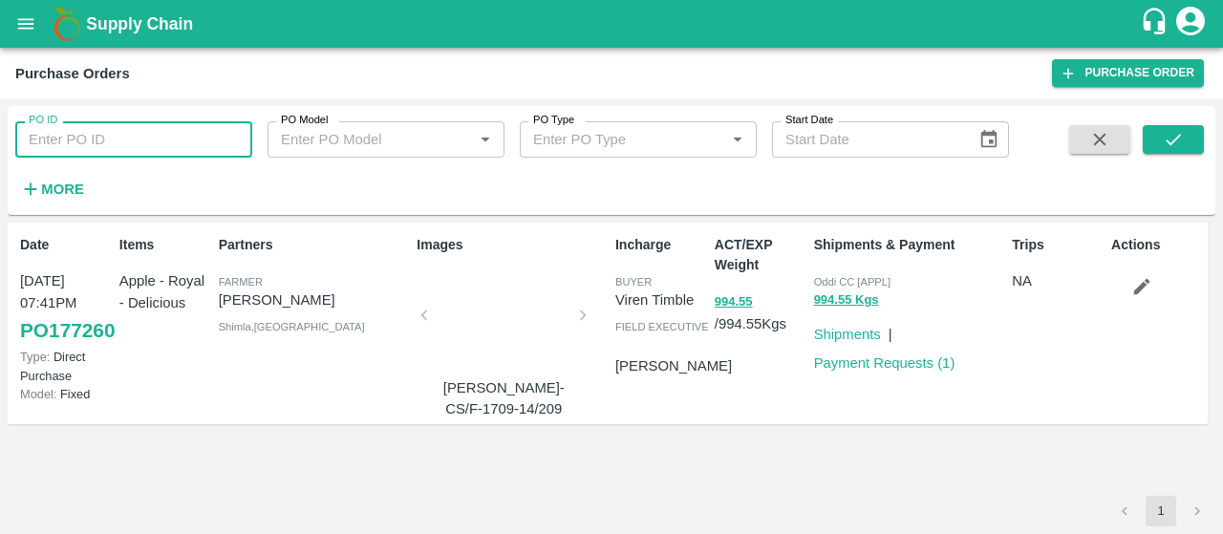
paste input "text"
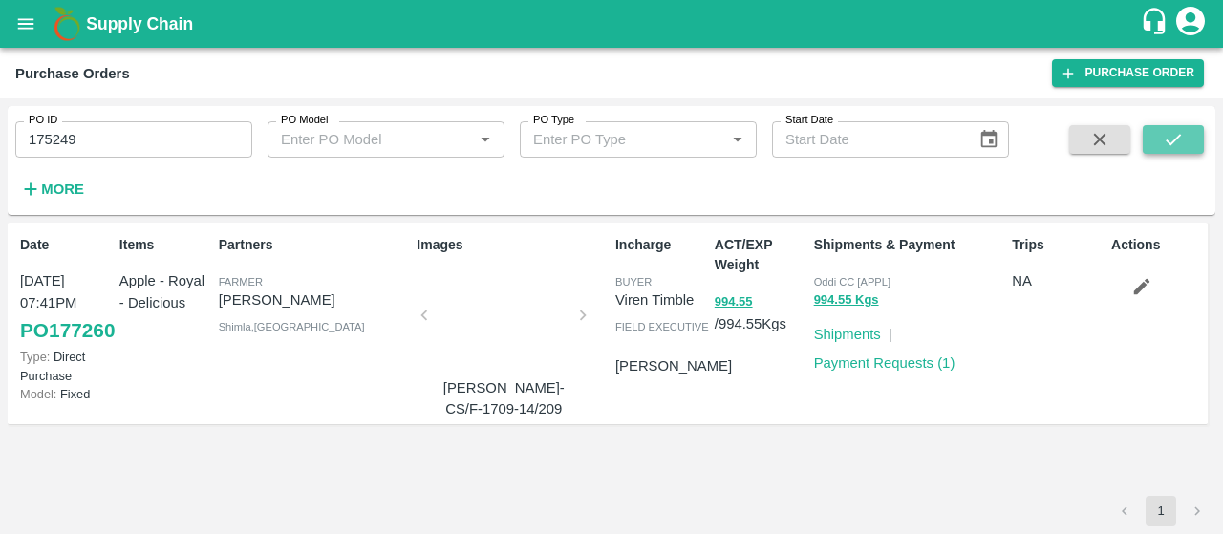
click at [1169, 139] on icon "submit" at bounding box center [1173, 139] width 21 height 21
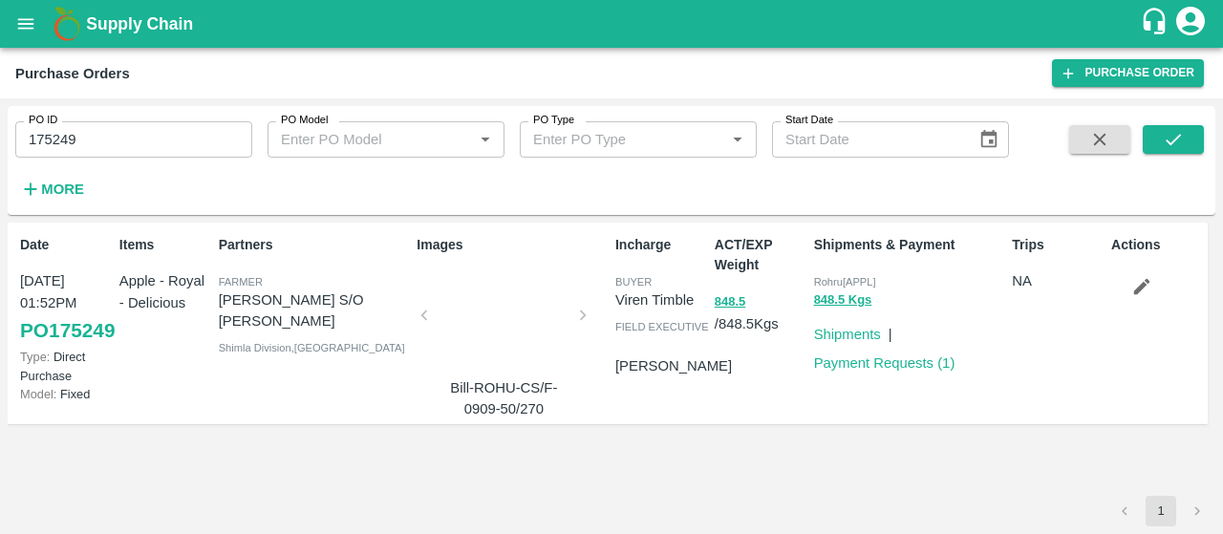
drag, startPoint x: 0, startPoint y: 104, endPoint x: 0, endPoint y: 93, distance: 11.5
click at [0, 93] on main "Purchase Orders Purchase Order PO ID 175249 PO ID PO Model PO Model   * PO Type…" at bounding box center [611, 291] width 1223 height 487
paste input "text"
click at [1171, 140] on icon "submit" at bounding box center [1173, 139] width 21 height 21
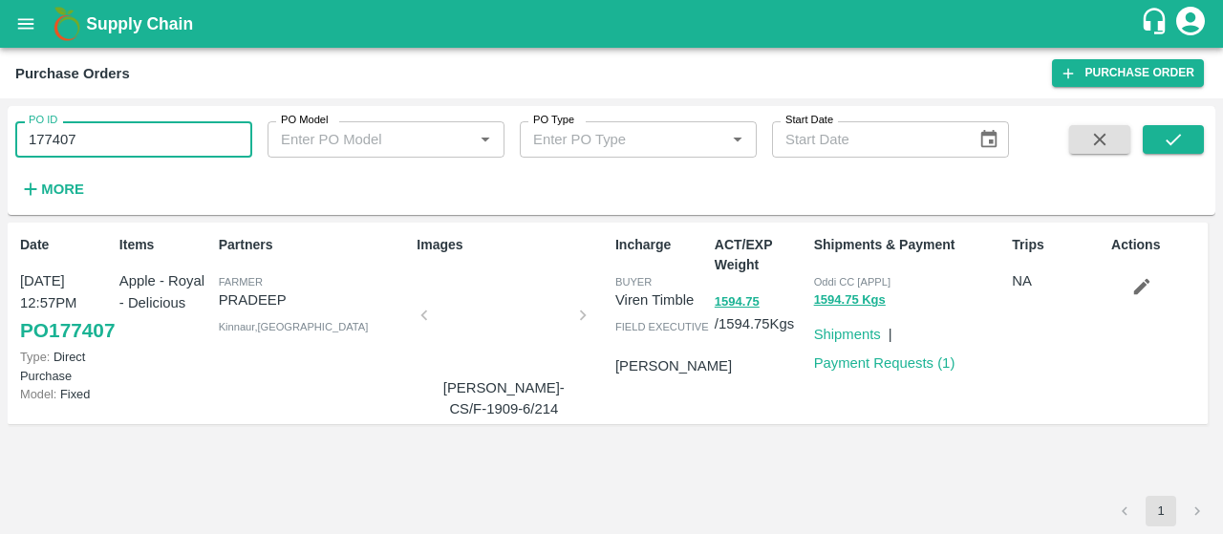
click at [0, 163] on div "PO ID 177407 PO ID PO Model PO Model   * PO Type PO Type   * Start Date Start D…" at bounding box center [611, 316] width 1223 height 436
paste input "text"
click at [1167, 141] on icon "submit" at bounding box center [1173, 139] width 15 height 11
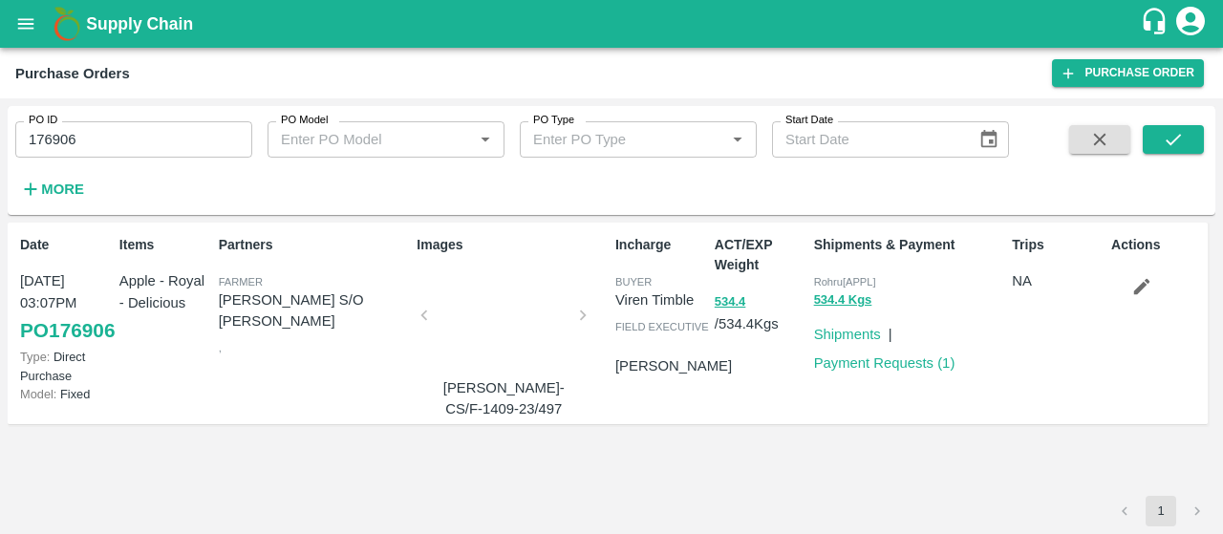
click at [0, 188] on div "PO ID 176906 PO ID PO Model PO Model   * PO Type PO Type   * Start Date Start D…" at bounding box center [611, 316] width 1223 height 436
paste input "text"
click at [1160, 137] on button "submit" at bounding box center [1173, 139] width 61 height 29
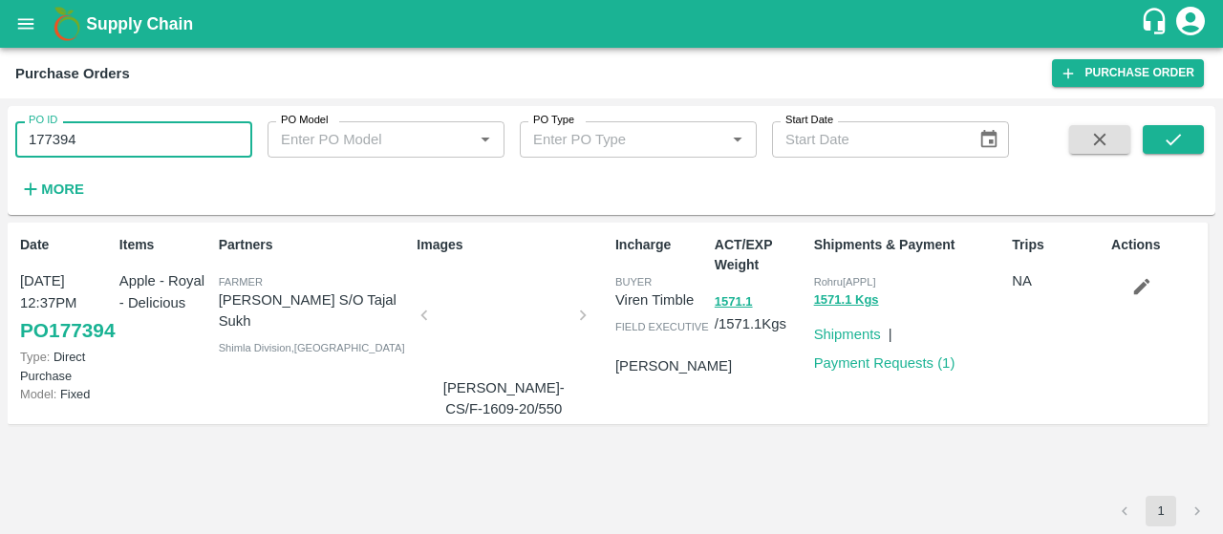
drag, startPoint x: 108, startPoint y: 132, endPoint x: 0, endPoint y: 136, distance: 108.1
click at [0, 136] on div "PO ID 177394 PO ID PO Model PO Model   * PO Type PO Type   * Start Date Start D…" at bounding box center [611, 316] width 1223 height 436
paste input "text"
click at [1191, 141] on button "submit" at bounding box center [1173, 139] width 61 height 29
drag, startPoint x: 168, startPoint y: 142, endPoint x: 44, endPoint y: 143, distance: 124.3
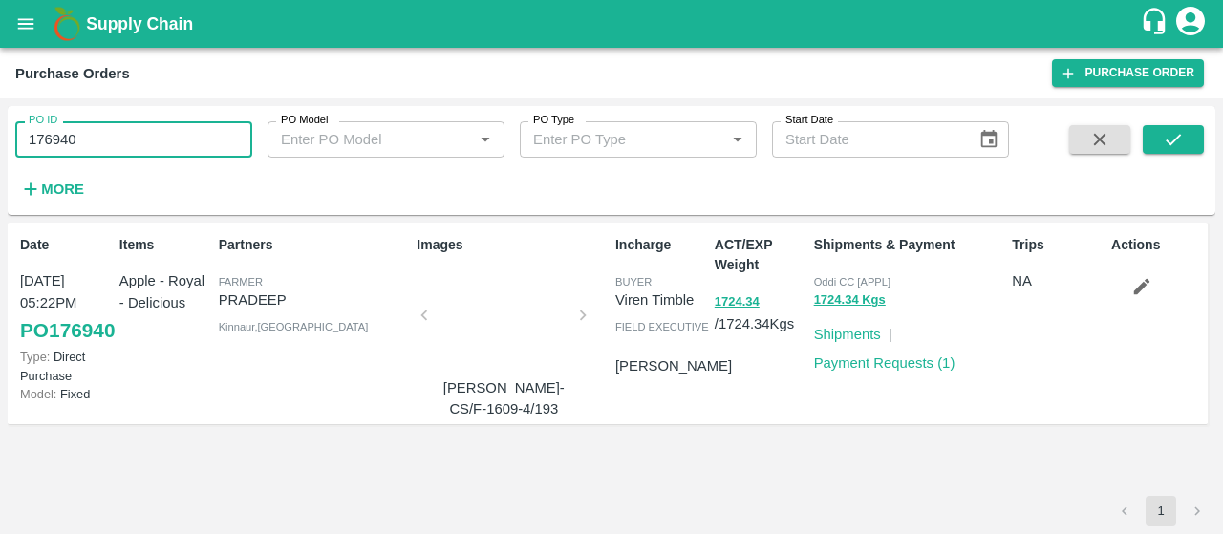
click at [44, 143] on input "176940" at bounding box center [133, 139] width 237 height 36
type input "176940"
paste input "text"
click at [1151, 142] on button "submit" at bounding box center [1173, 139] width 61 height 29
drag, startPoint x: 143, startPoint y: 137, endPoint x: 0, endPoint y: 112, distance: 145.5
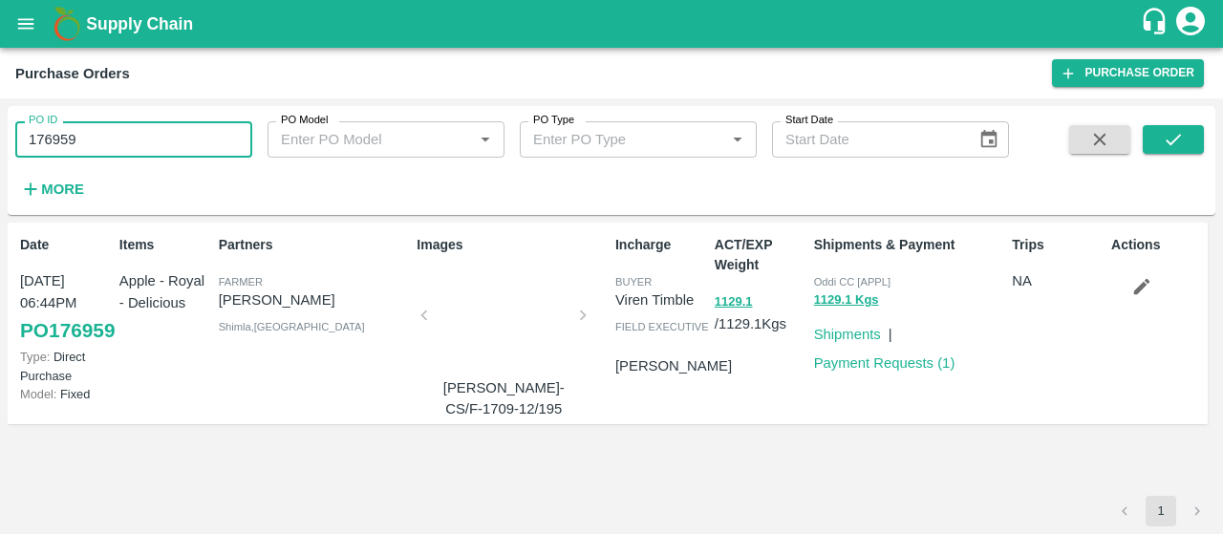
click at [0, 112] on div "PO ID 176959 PO ID PO Model PO Model   * PO Type PO Type   * Start Date Start D…" at bounding box center [611, 316] width 1223 height 436
paste input "text"
click at [1169, 146] on icon "submit" at bounding box center [1173, 139] width 21 height 21
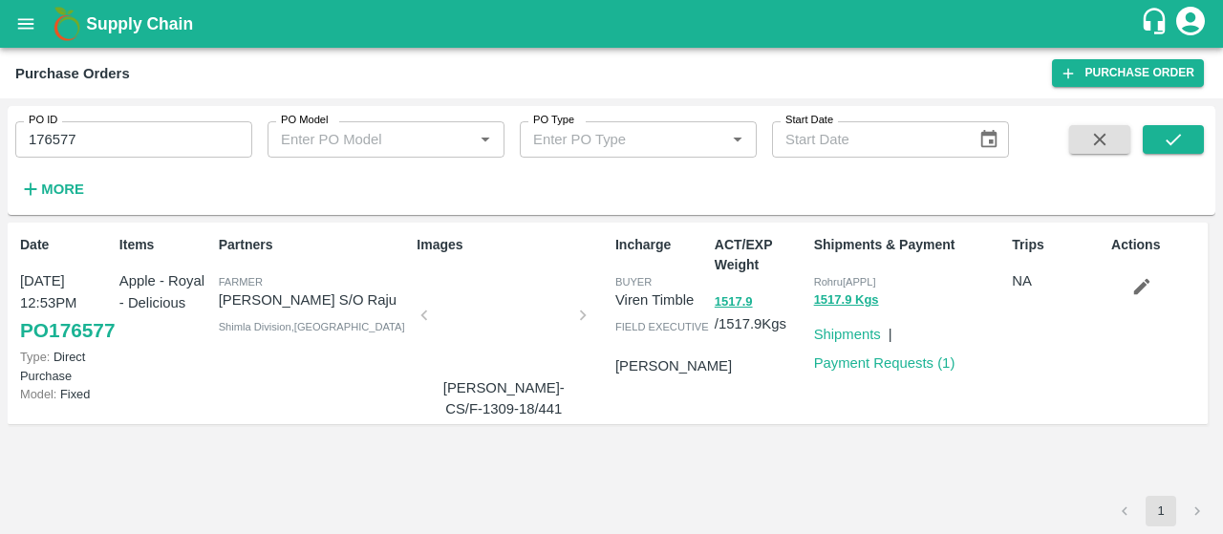
drag, startPoint x: 155, startPoint y: 133, endPoint x: 0, endPoint y: 86, distance: 161.8
click at [0, 86] on main "Purchase Orders Purchase Order PO ID 176577 PO ID PO Model PO Model   * PO Type…" at bounding box center [611, 291] width 1223 height 487
paste input "text"
click at [1164, 133] on icon "submit" at bounding box center [1173, 139] width 21 height 21
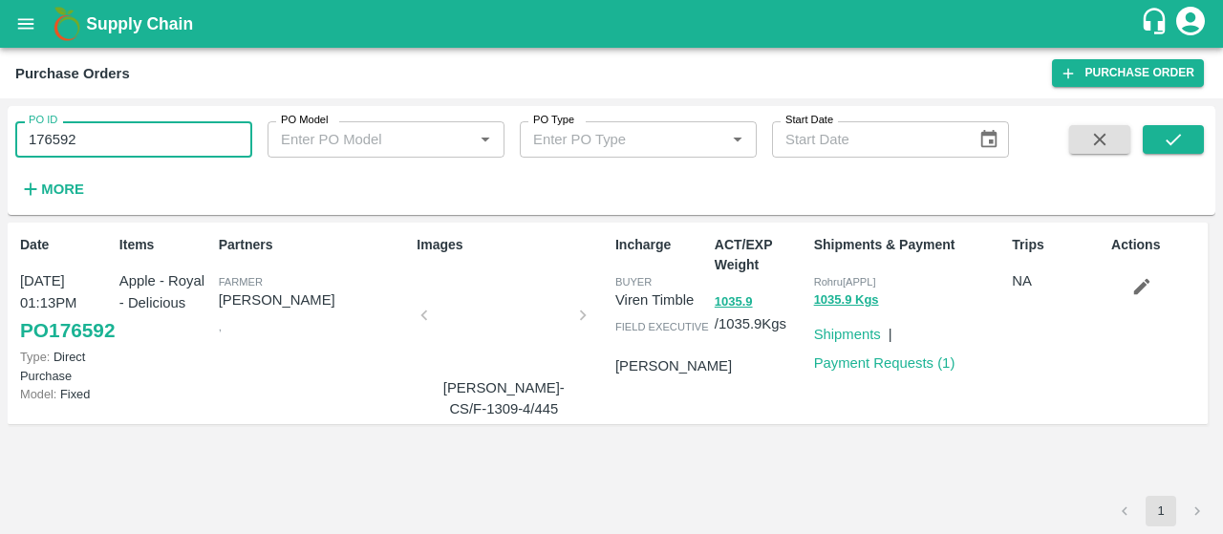
drag, startPoint x: 156, startPoint y: 138, endPoint x: 0, endPoint y: 143, distance: 155.9
click at [0, 143] on div "PO ID 176592 PO ID PO Model PO Model   * PO Type PO Type   * Start Date Start D…" at bounding box center [611, 316] width 1223 height 436
paste input "text"
type input "177611"
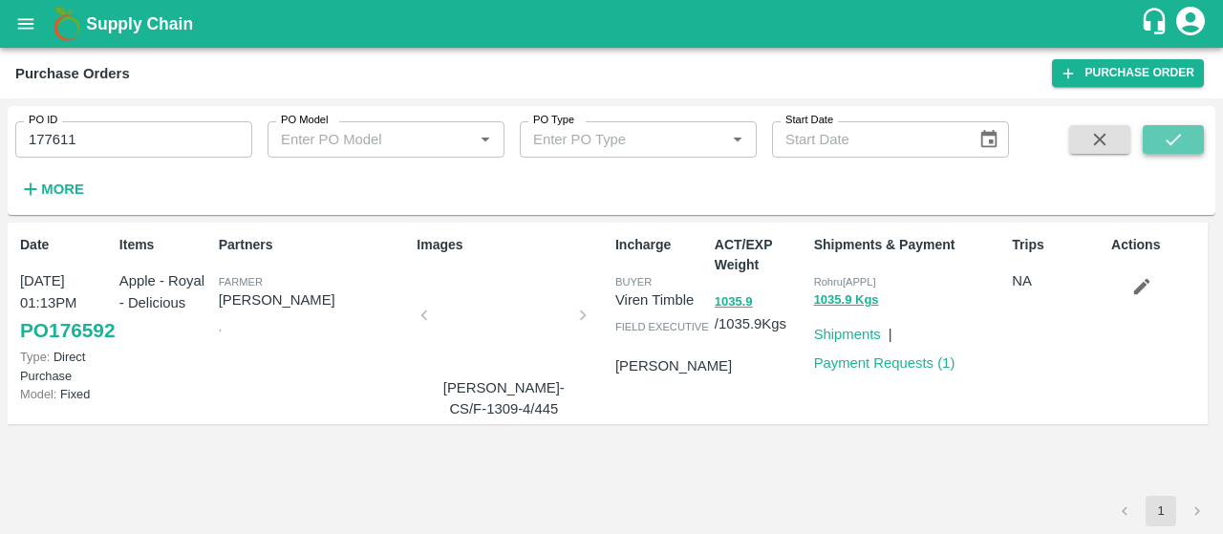
click at [1155, 128] on button "submit" at bounding box center [1173, 139] width 61 height 29
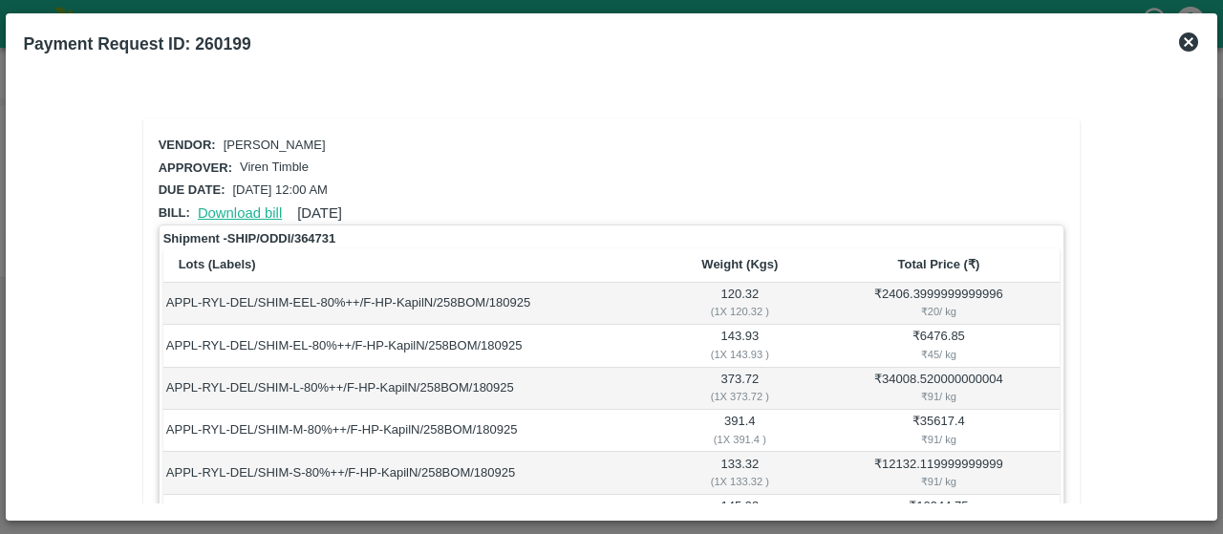
click at [259, 209] on link "Download bill" at bounding box center [240, 212] width 84 height 15
click at [251, 213] on link "Download bill" at bounding box center [240, 212] width 84 height 15
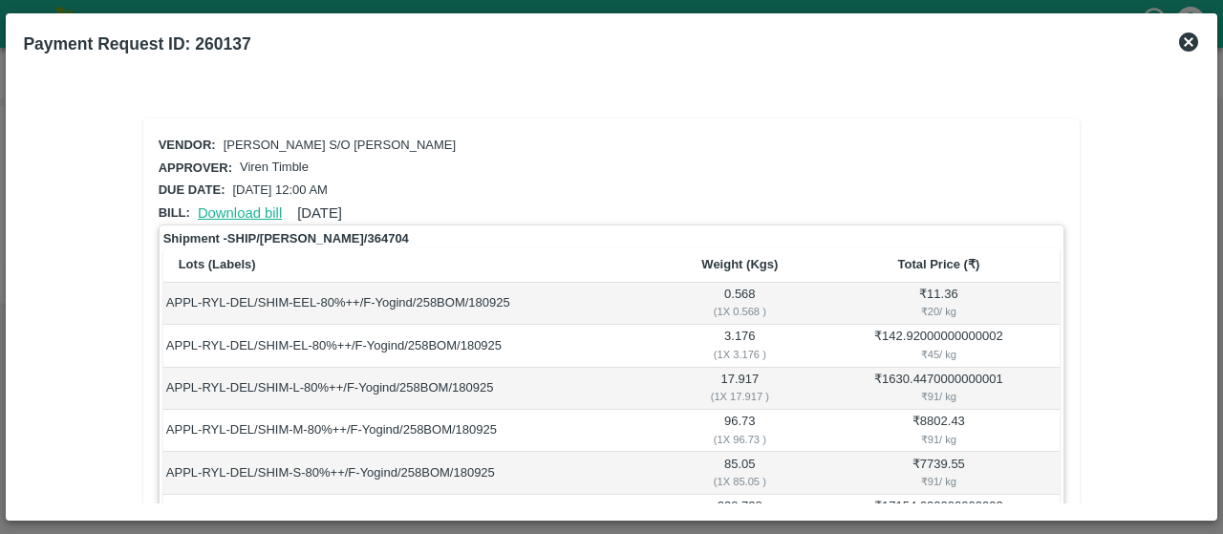
click at [262, 207] on link "Download bill" at bounding box center [240, 212] width 84 height 15
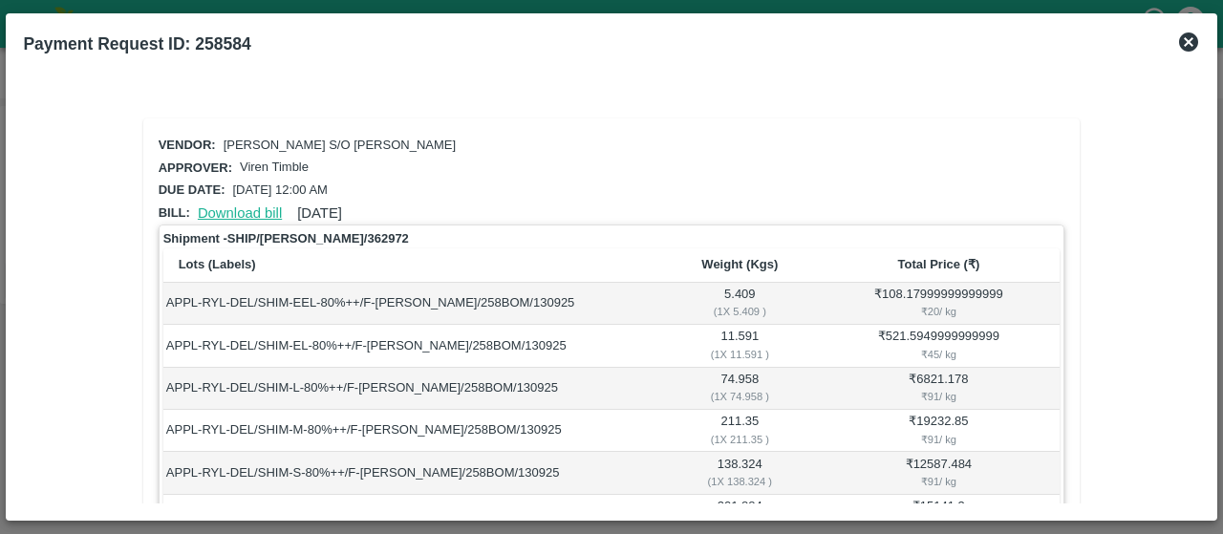
click at [251, 205] on link "Download bill" at bounding box center [240, 212] width 84 height 15
click at [238, 215] on link "Download bill" at bounding box center [240, 212] width 84 height 15
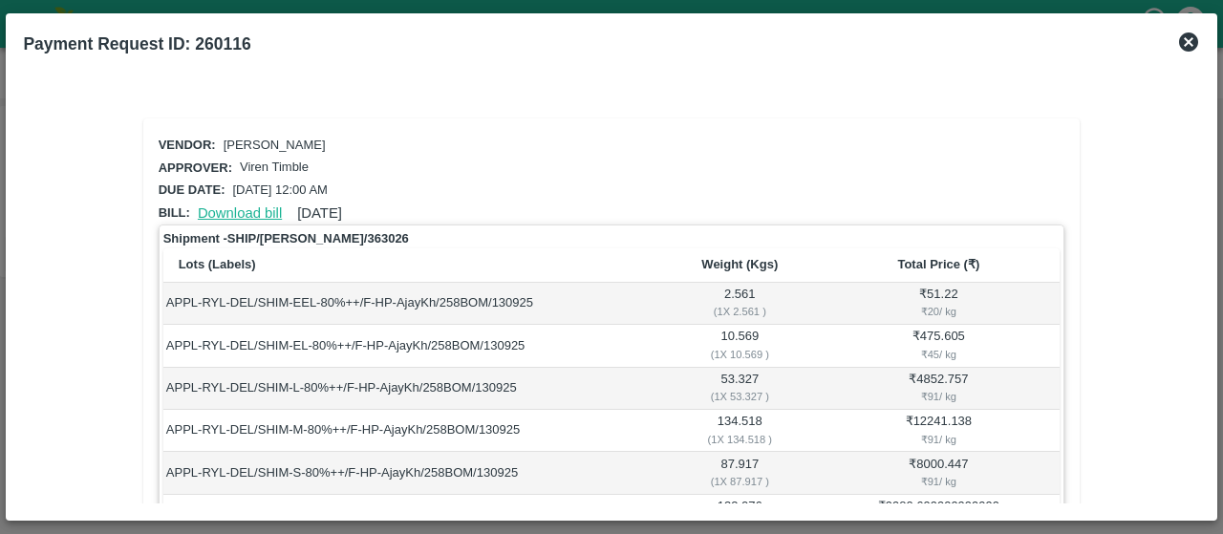
click at [239, 213] on link "Download bill" at bounding box center [240, 212] width 84 height 15
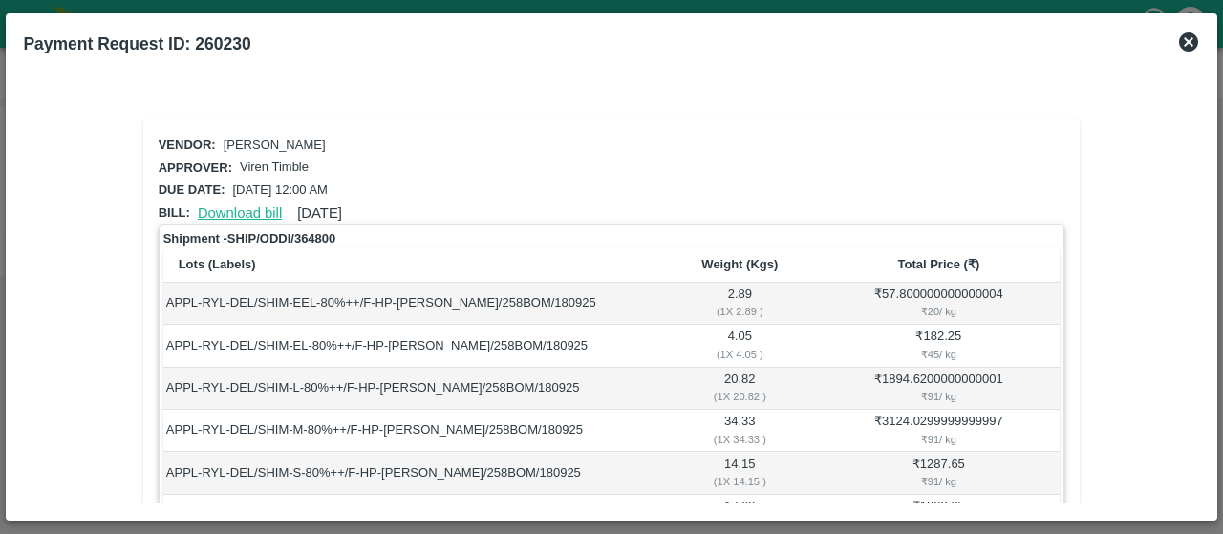
click at [208, 205] on link "Download bill" at bounding box center [240, 212] width 84 height 15
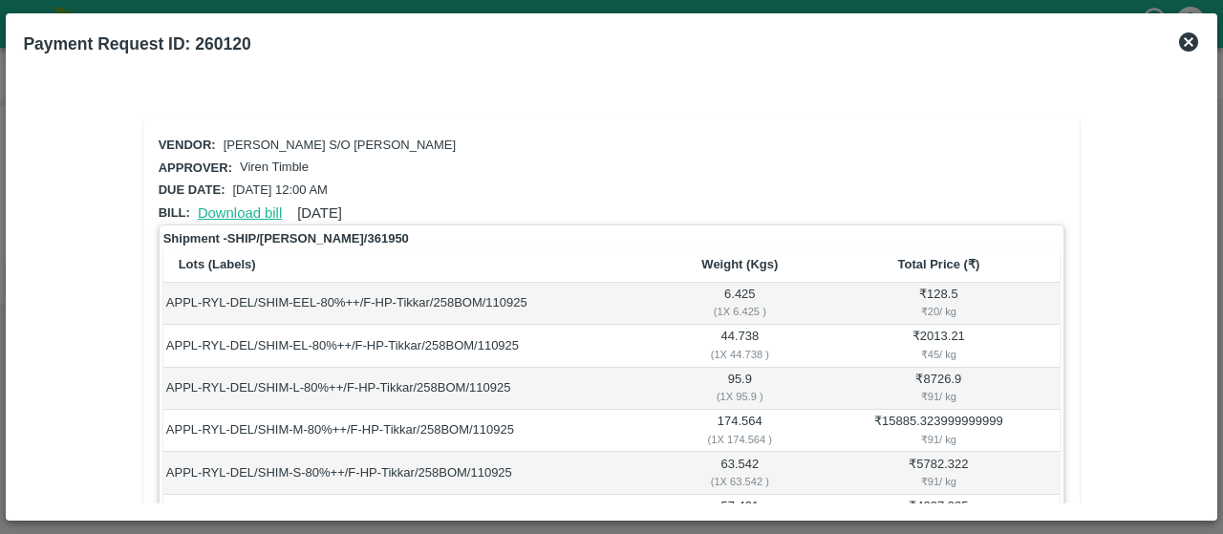
click at [254, 205] on link "Download bill" at bounding box center [240, 212] width 84 height 15
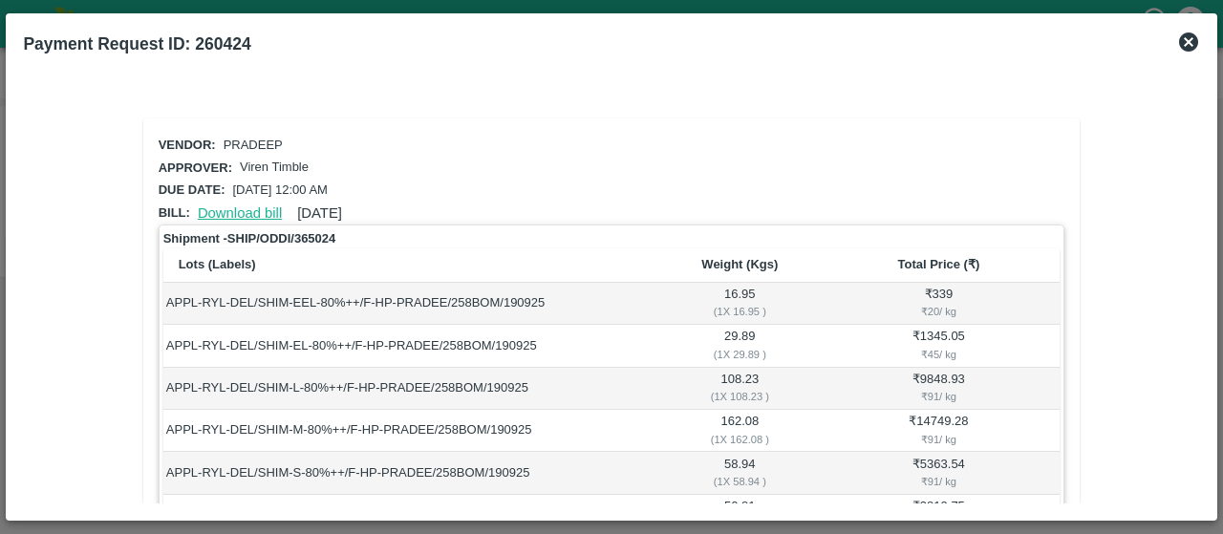
click at [251, 210] on link "Download bill" at bounding box center [240, 212] width 84 height 15
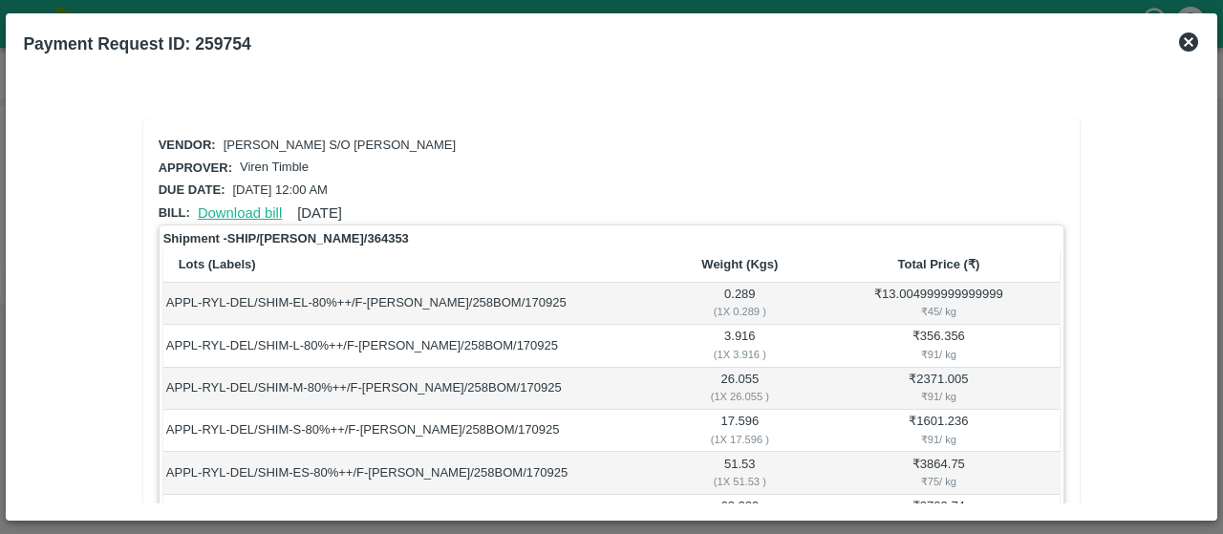
click at [214, 206] on link "Download bill" at bounding box center [240, 212] width 84 height 15
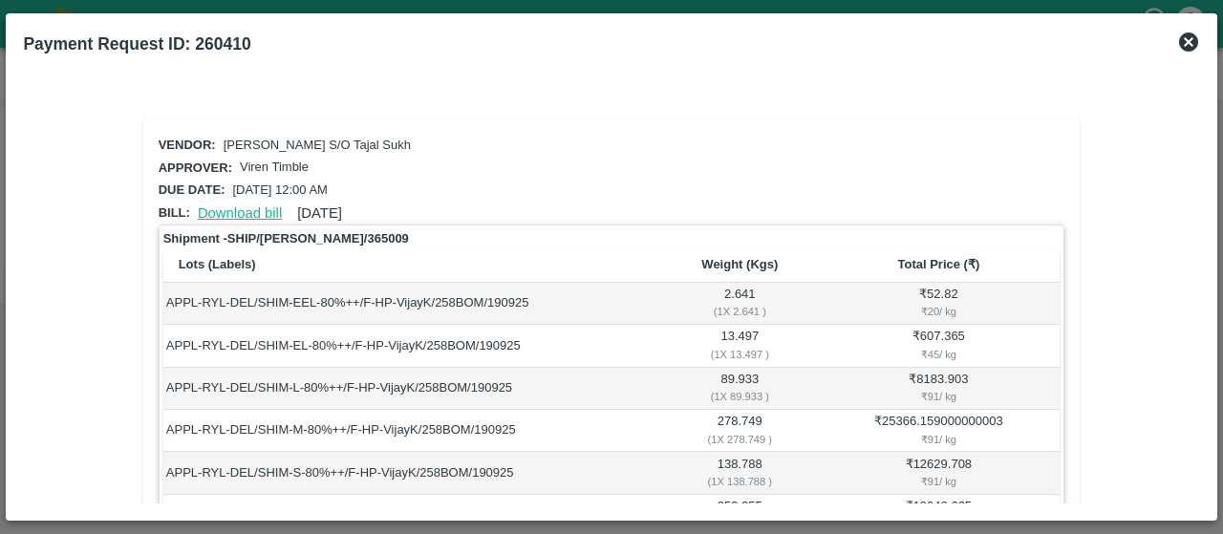
click at [243, 208] on link "Download bill" at bounding box center [240, 212] width 84 height 15
click at [231, 207] on link "Download bill" at bounding box center [240, 212] width 84 height 15
click at [237, 207] on link "Download bill" at bounding box center [240, 212] width 84 height 15
